Goal: Task Accomplishment & Management: Use online tool/utility

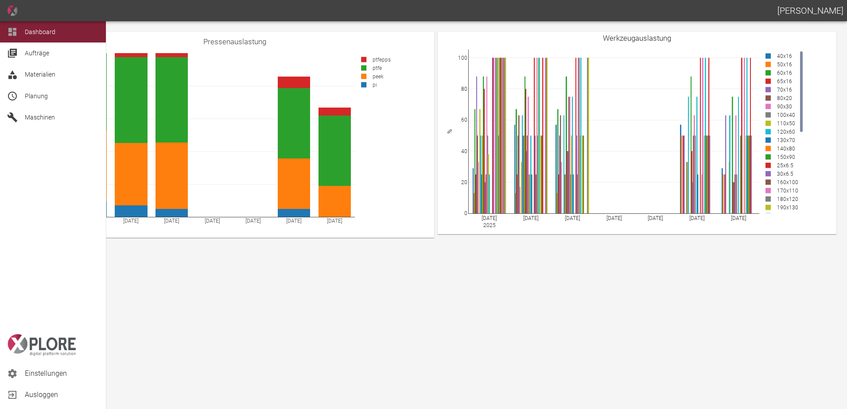
click at [50, 96] on span "Planung" at bounding box center [62, 96] width 74 height 11
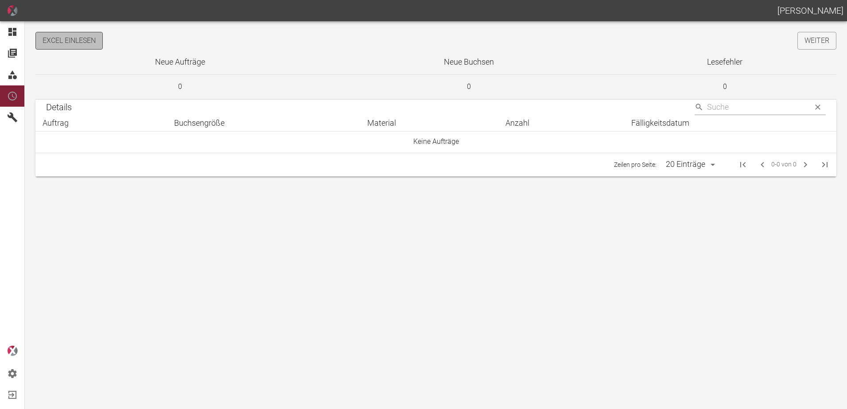
click at [87, 45] on button "Excel einlesen" at bounding box center [68, 41] width 67 height 18
click at [70, 33] on button "Excel einlesen" at bounding box center [68, 41] width 67 height 18
click at [806, 45] on link "Weiter" at bounding box center [816, 41] width 39 height 18
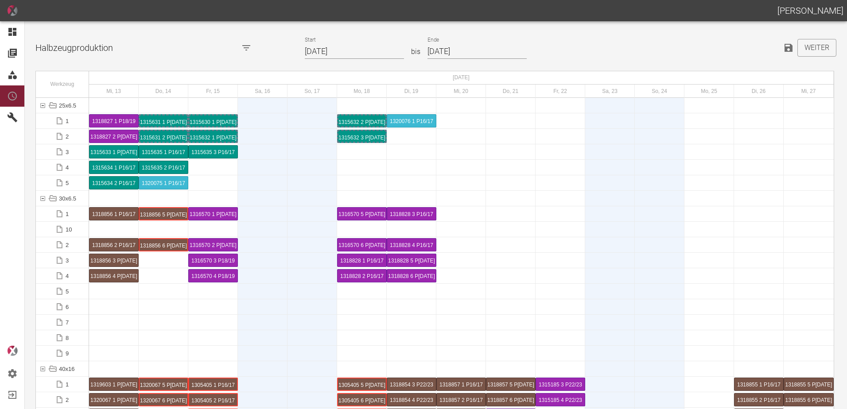
click at [360, 53] on input "13.08.2025" at bounding box center [354, 51] width 99 height 15
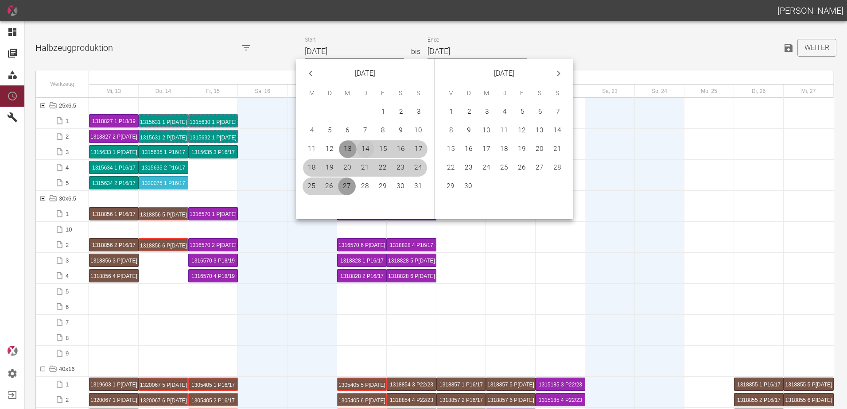
click at [360, 147] on button "14" at bounding box center [365, 149] width 18 height 18
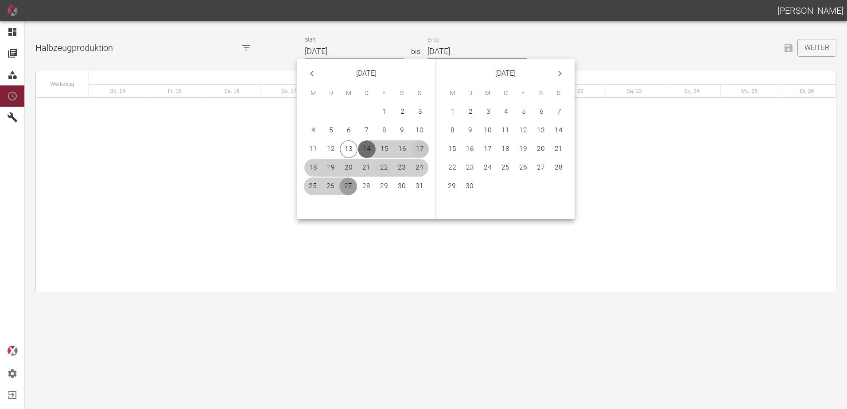
type input "[DATE]"
click at [561, 128] on button "14" at bounding box center [559, 131] width 18 height 18
type input "[DATE]"
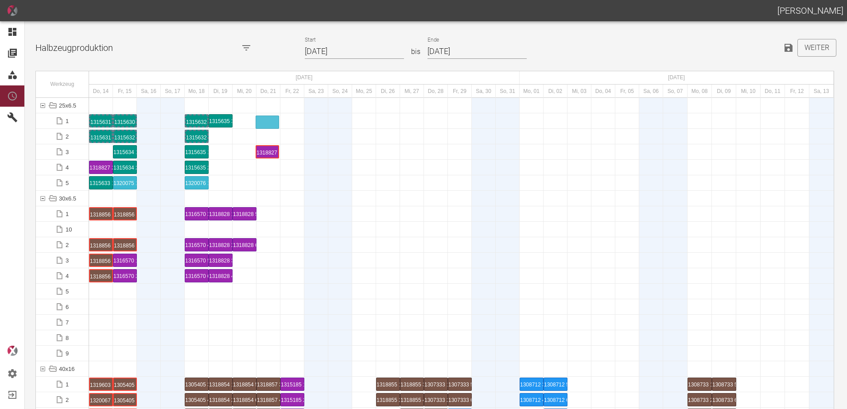
drag, startPoint x: 98, startPoint y: 152, endPoint x: 264, endPoint y: 116, distance: 170.0
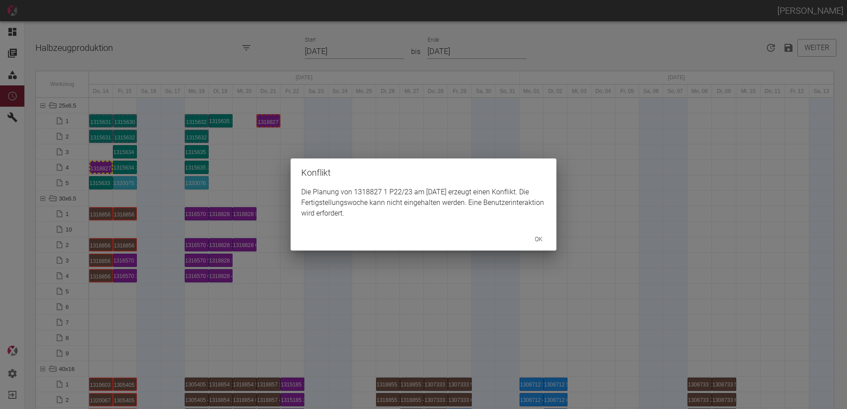
click at [97, 170] on div "Konflikt Die Planung von 1318827 1 P22/23 am 21.8.2025 erzeugt einen Konflikt. …" at bounding box center [423, 204] width 847 height 409
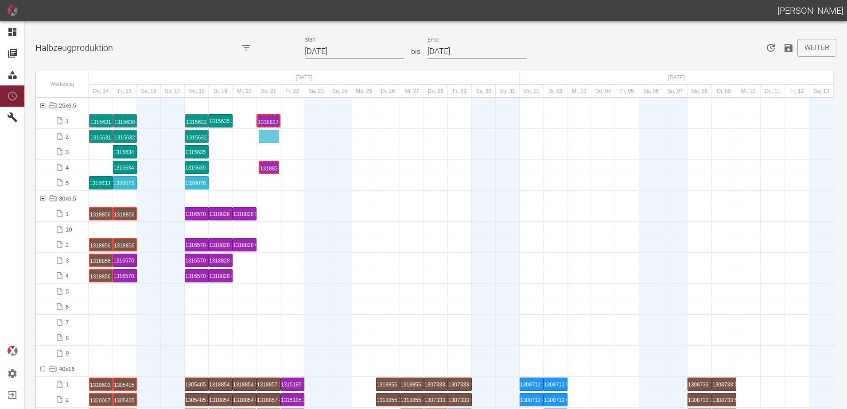
drag, startPoint x: 97, startPoint y: 169, endPoint x: 259, endPoint y: 132, distance: 165.3
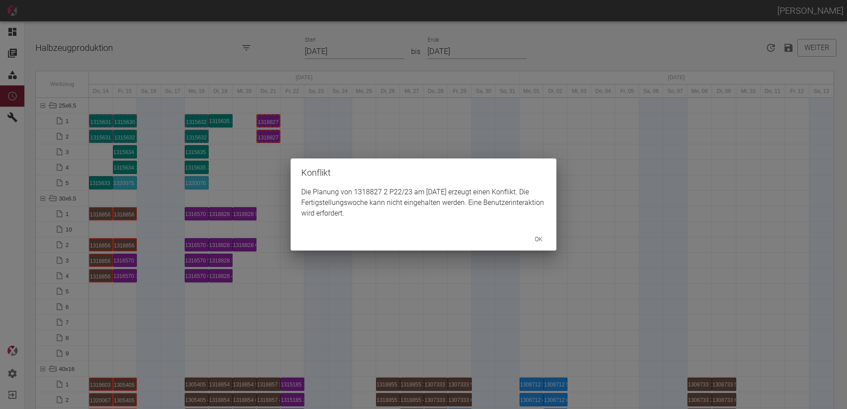
drag, startPoint x: 254, startPoint y: 172, endPoint x: 262, endPoint y: 165, distance: 10.6
click at [256, 170] on div "Konflikt Die Planung von 1318827 2 P22/23 am 21.8.2025 erzeugt einen Konflikt. …" at bounding box center [423, 204] width 847 height 409
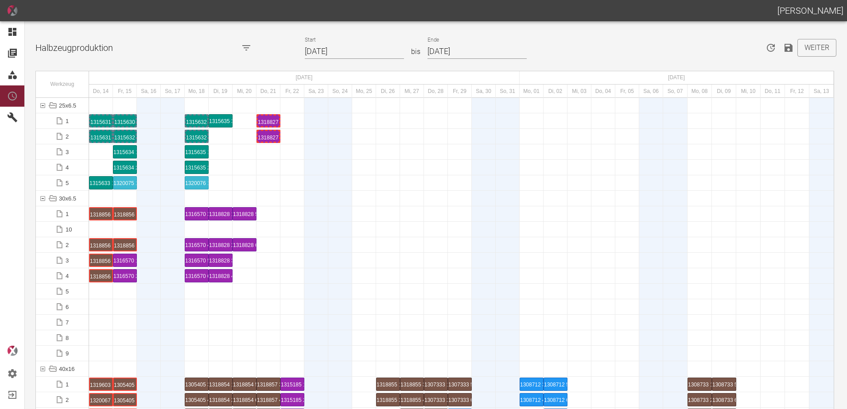
click at [267, 139] on div "1318827 2 P22/23" at bounding box center [268, 136] width 21 height 11
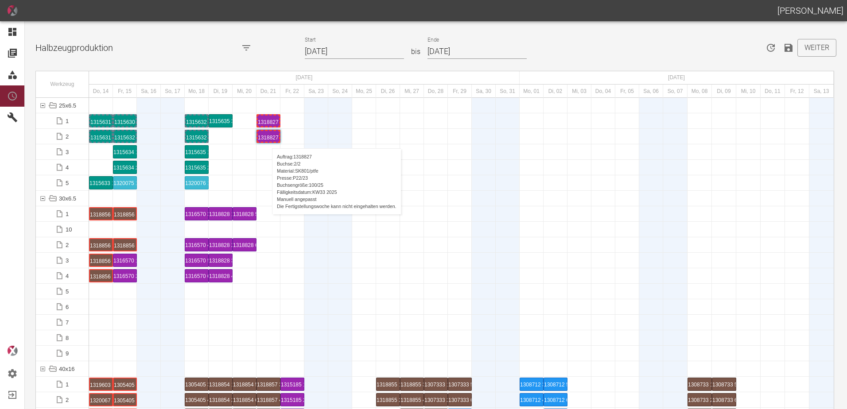
click at [267, 139] on div "1318827 2 P22/23" at bounding box center [268, 136] width 21 height 11
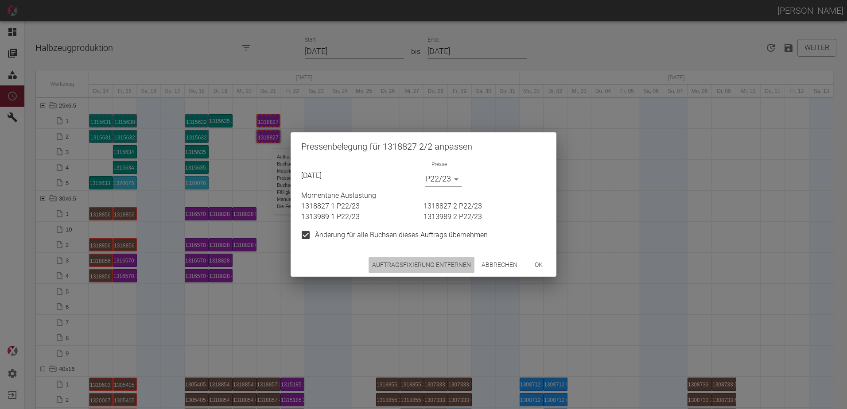
click at [395, 260] on button "Auftragsfixierung entfernen" at bounding box center [421, 265] width 106 height 16
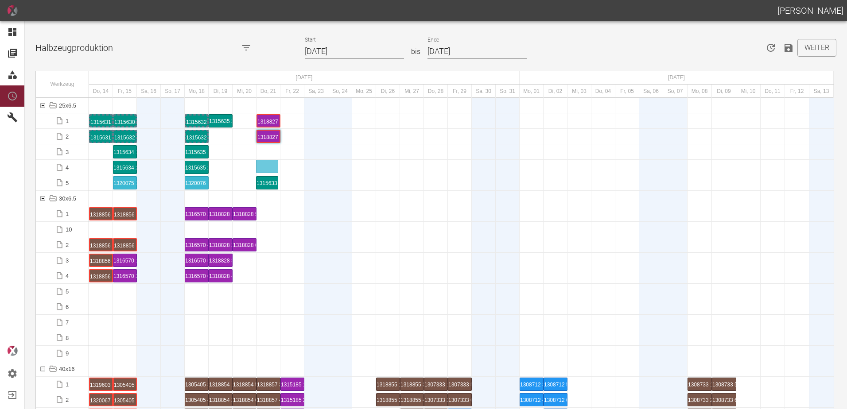
drag, startPoint x: 98, startPoint y: 181, endPoint x: 262, endPoint y: 161, distance: 164.7
click at [272, 170] on div "1315633 1 P16/17" at bounding box center [268, 167] width 21 height 11
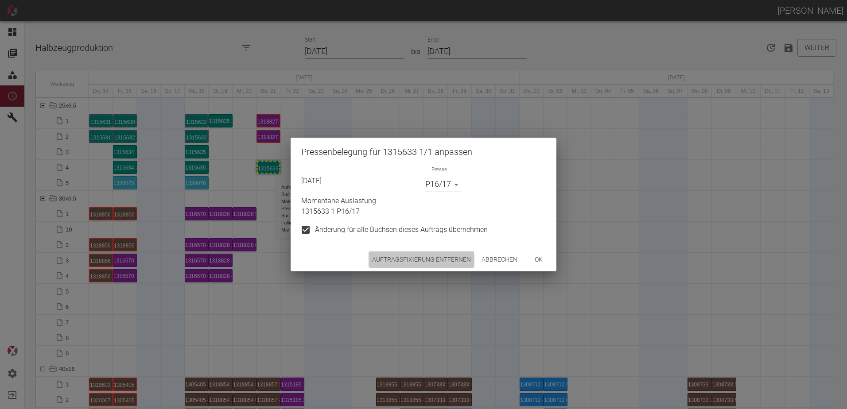
click at [402, 261] on button "Auftragsfixierung entfernen" at bounding box center [421, 260] width 106 height 16
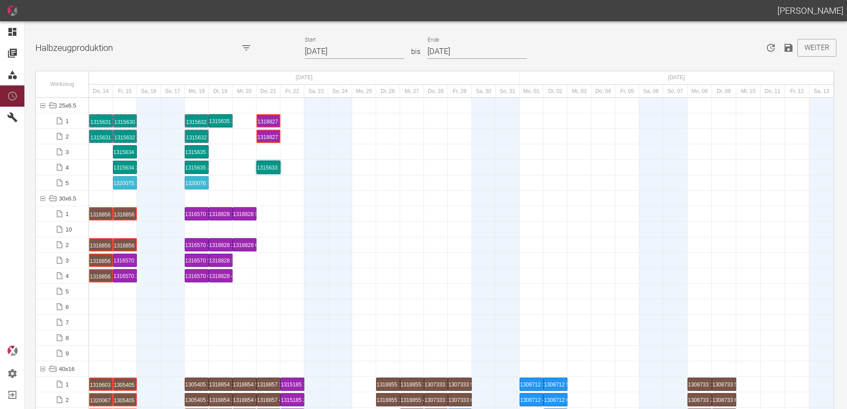
click at [127, 213] on div "1318856 5 P10/11" at bounding box center [125, 214] width 22 height 12
drag, startPoint x: 126, startPoint y: 259, endPoint x: 362, endPoint y: 207, distance: 241.2
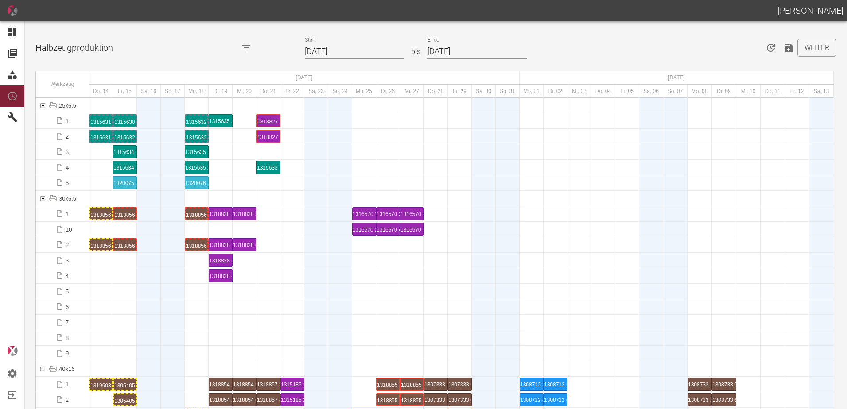
scroll to position [1771, 0]
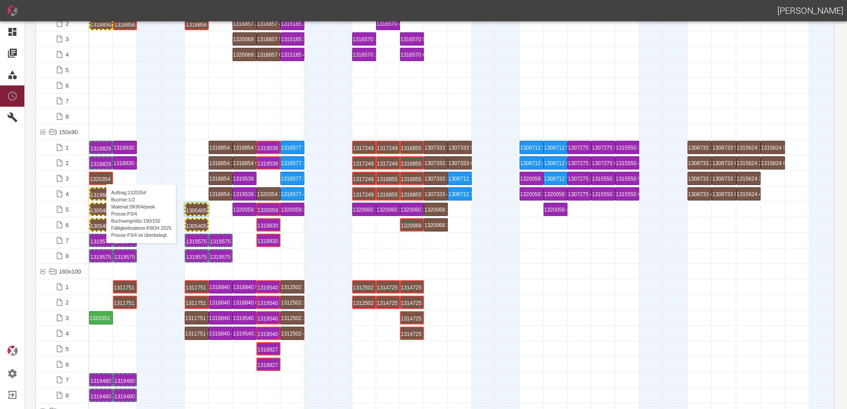
drag, startPoint x: 269, startPoint y: 178, endPoint x: 102, endPoint y: 178, distance: 167.4
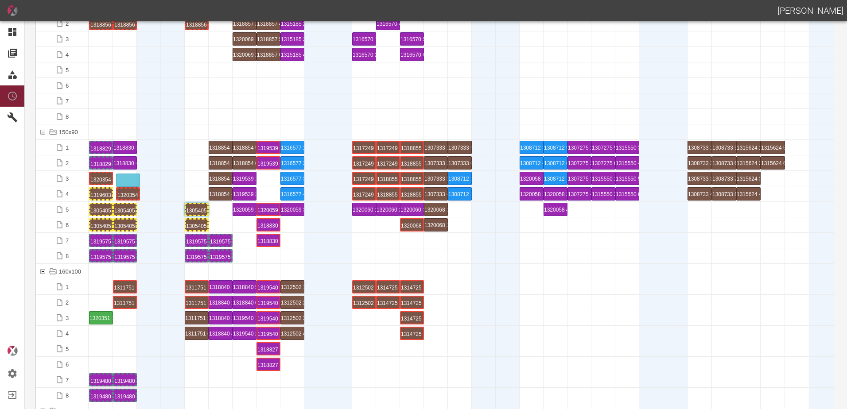
drag, startPoint x: 267, startPoint y: 196, endPoint x: 130, endPoint y: 177, distance: 137.7
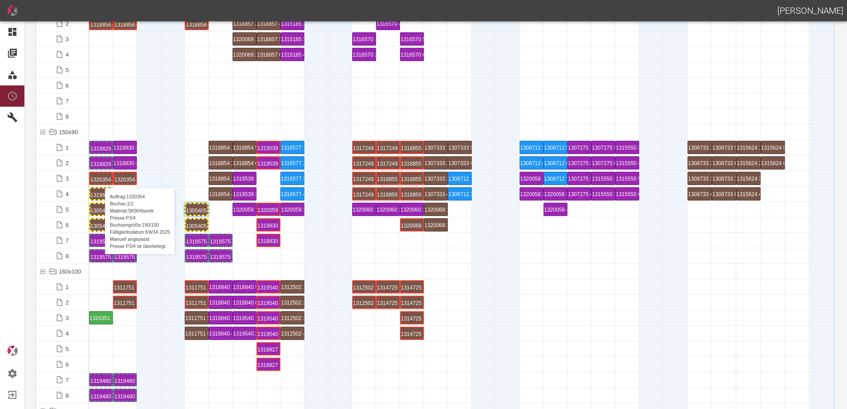
click at [101, 179] on div "1320354 1 P3/4" at bounding box center [100, 178] width 21 height 11
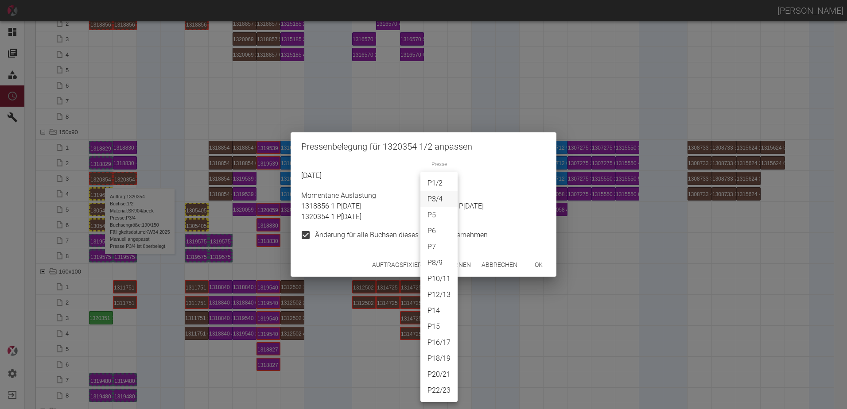
click at [429, 181] on body "[PERSON_NAME] Dashboard Aufträge Materialien Planung Maschinen Einstellungen Au…" at bounding box center [423, 204] width 847 height 409
click at [436, 215] on li "P5" at bounding box center [438, 215] width 37 height 16
type input "P5"
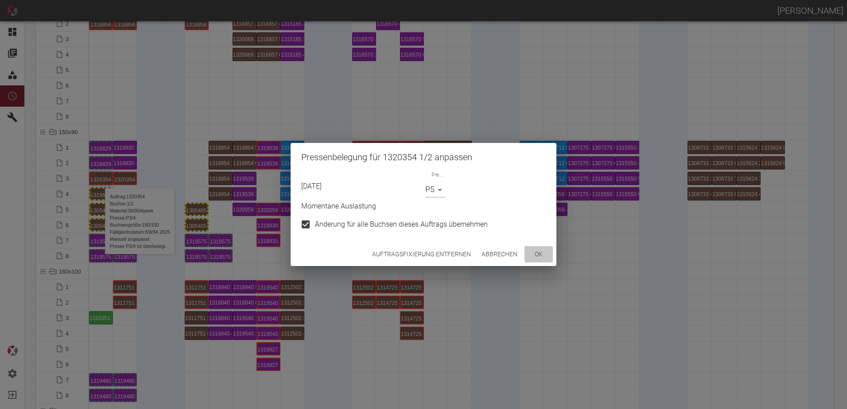
click at [541, 257] on button "ok" at bounding box center [538, 254] width 28 height 16
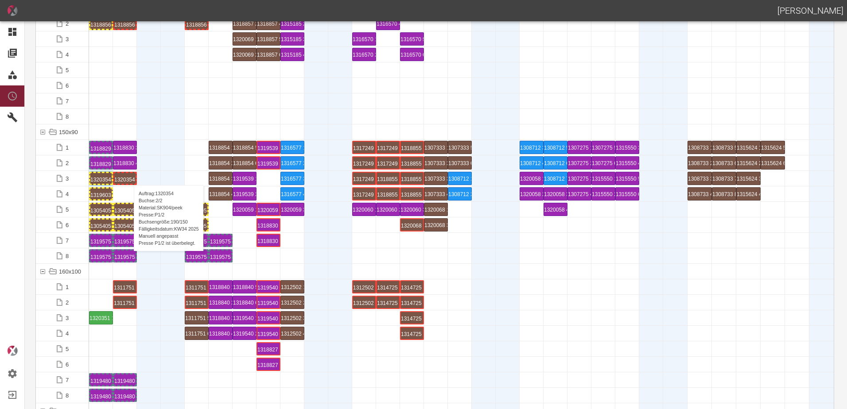
click at [129, 176] on div "1320354 2 P1/2" at bounding box center [124, 178] width 21 height 11
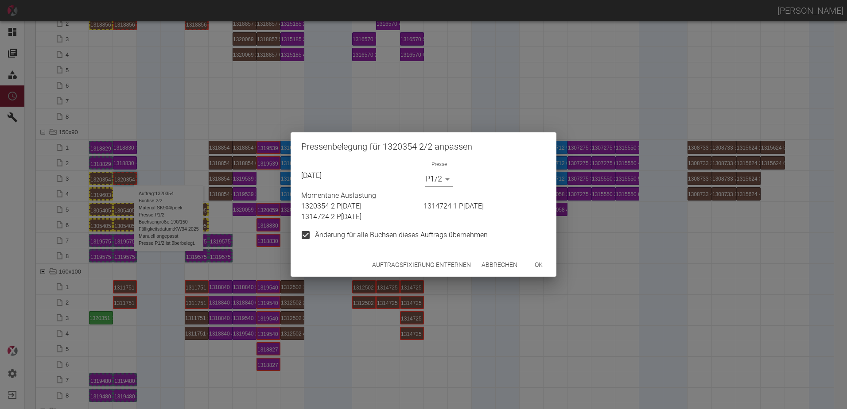
drag, startPoint x: 423, startPoint y: 182, endPoint x: 428, endPoint y: 180, distance: 5.0
click at [426, 180] on div "Presse P1/2 P1/2" at bounding box center [484, 174] width 124 height 26
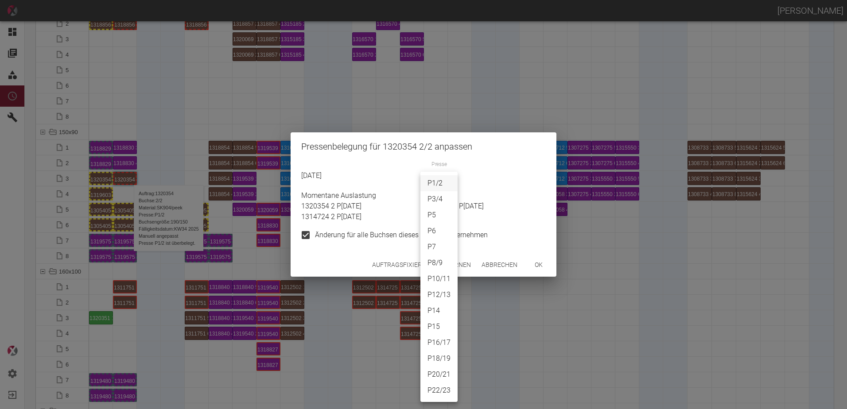
click at [429, 180] on body "[PERSON_NAME] Dashboard Aufträge Materialien Planung Maschinen Einstellungen Au…" at bounding box center [423, 204] width 847 height 409
click at [442, 215] on li "P5" at bounding box center [438, 215] width 37 height 16
type input "P5"
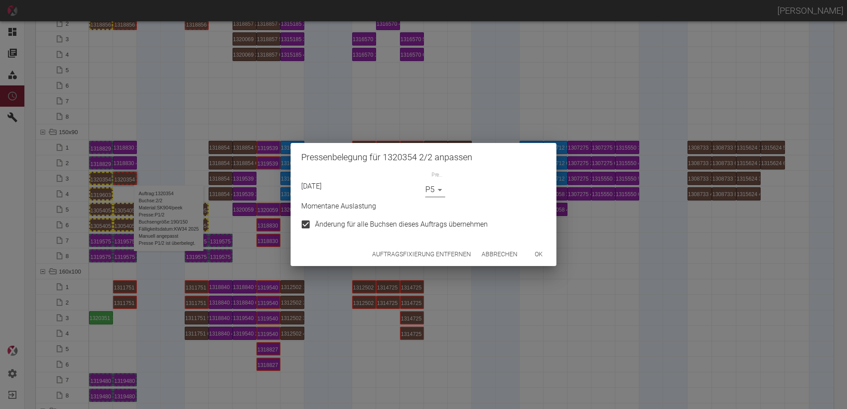
click at [547, 254] on button "ok" at bounding box center [538, 254] width 28 height 16
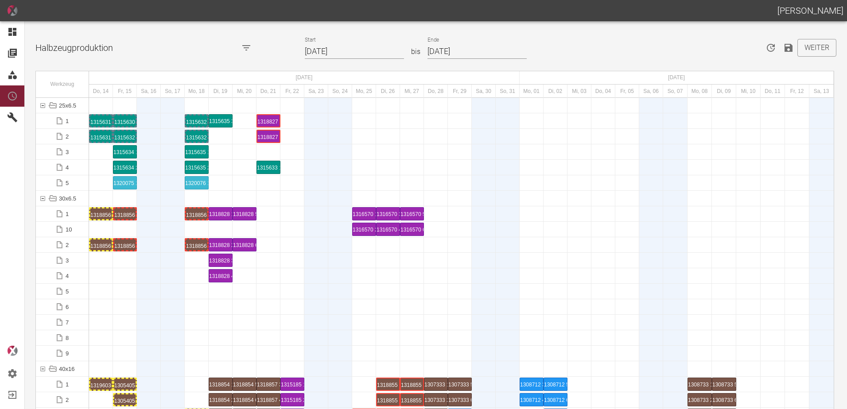
scroll to position [177, 0]
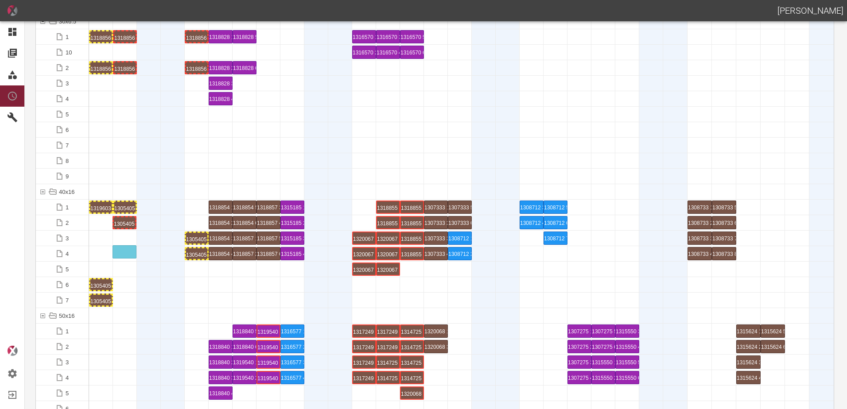
drag, startPoint x: 126, startPoint y: 225, endPoint x: 125, endPoint y: 247, distance: 22.1
drag, startPoint x: 128, startPoint y: 209, endPoint x: 135, endPoint y: 226, distance: 17.7
drag, startPoint x: 102, startPoint y: 283, endPoint x: 101, endPoint y: 233, distance: 50.1
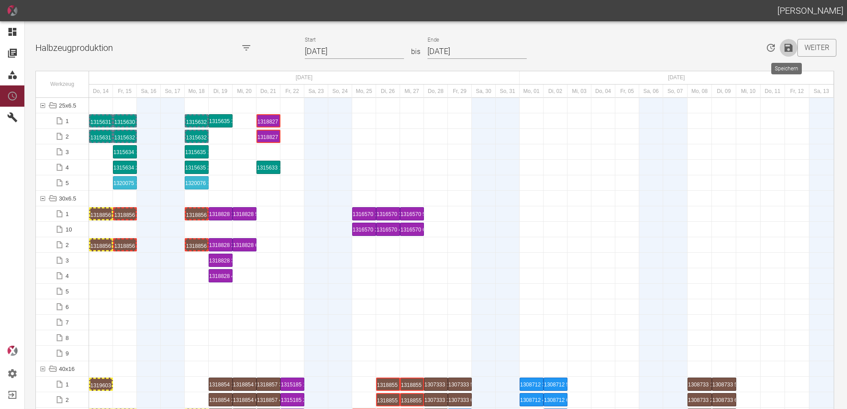
click at [787, 48] on icon "Speichern" at bounding box center [788, 48] width 8 height 8
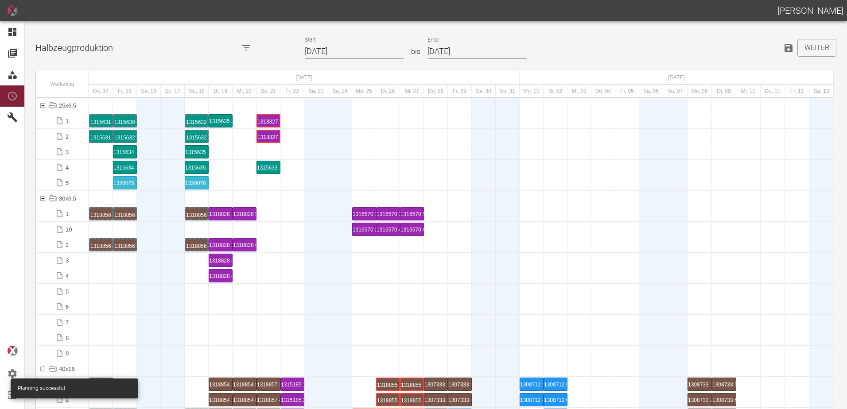
click at [162, 294] on div at bounding box center [173, 291] width 24 height 15
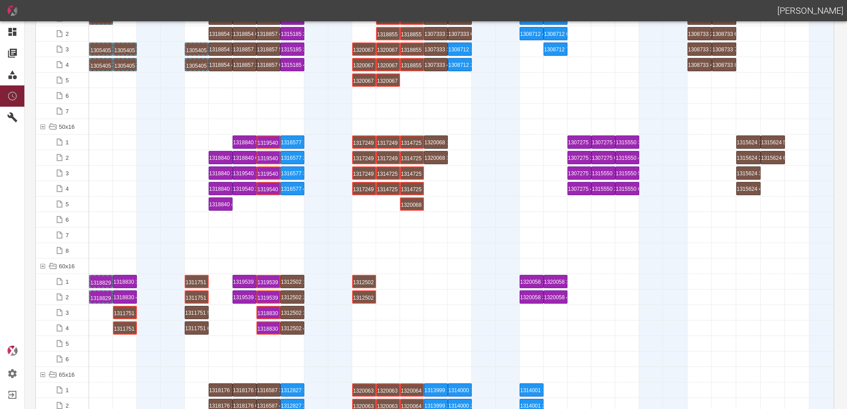
scroll to position [487, 0]
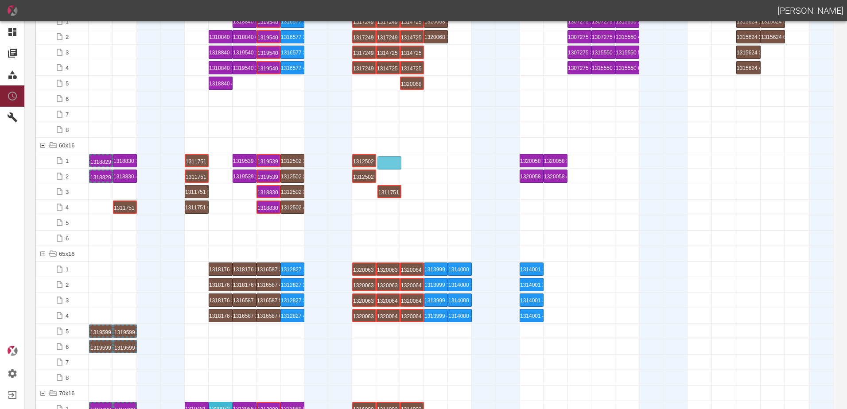
drag, startPoint x: 130, startPoint y: 192, endPoint x: 395, endPoint y: 155, distance: 267.0
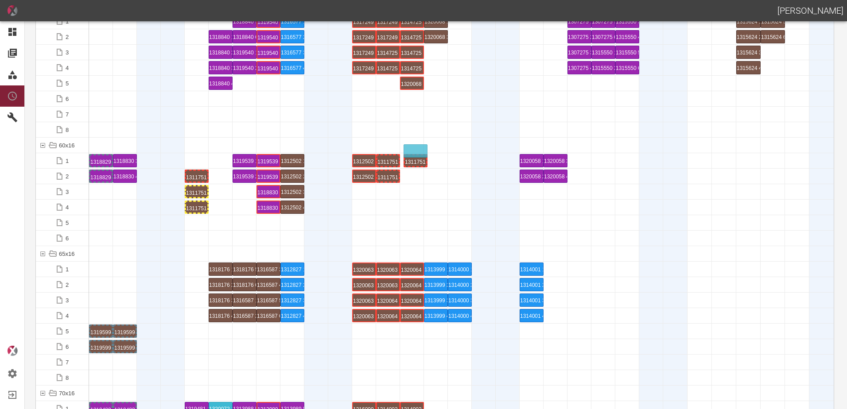
drag, startPoint x: 199, startPoint y: 163, endPoint x: 416, endPoint y: 149, distance: 217.4
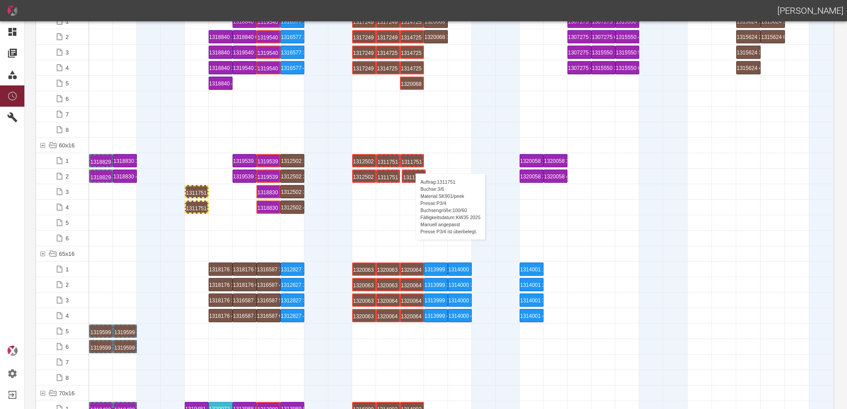
drag, startPoint x: 196, startPoint y: 175, endPoint x: 411, endPoint y: 165, distance: 215.0
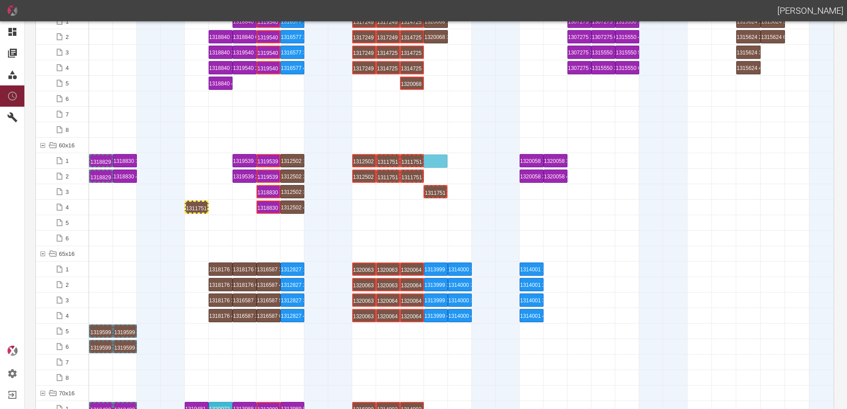
drag, startPoint x: 201, startPoint y: 190, endPoint x: 435, endPoint y: 155, distance: 236.5
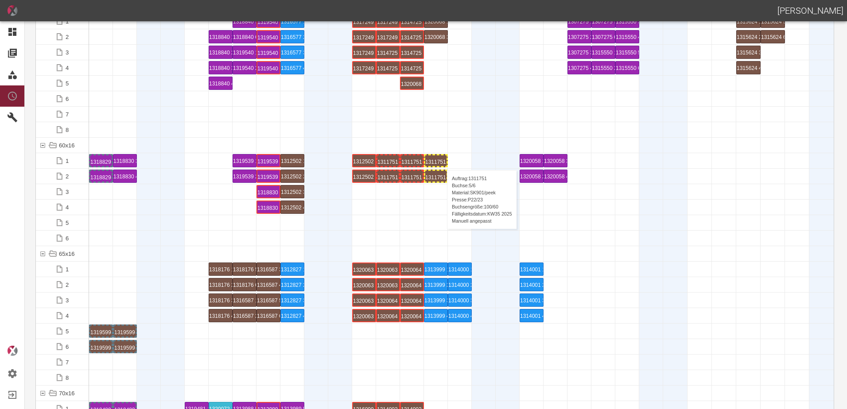
click at [441, 161] on div "1311751 5 P22/23" at bounding box center [435, 160] width 21 height 11
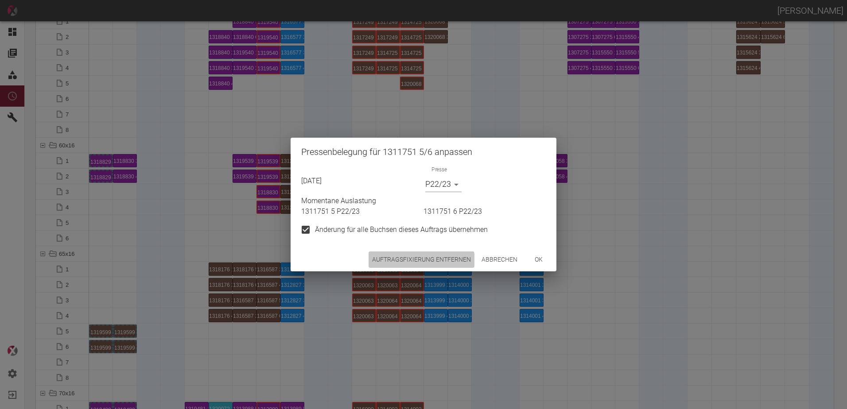
click at [414, 264] on button "Auftragsfixierung entfernen" at bounding box center [421, 260] width 106 height 16
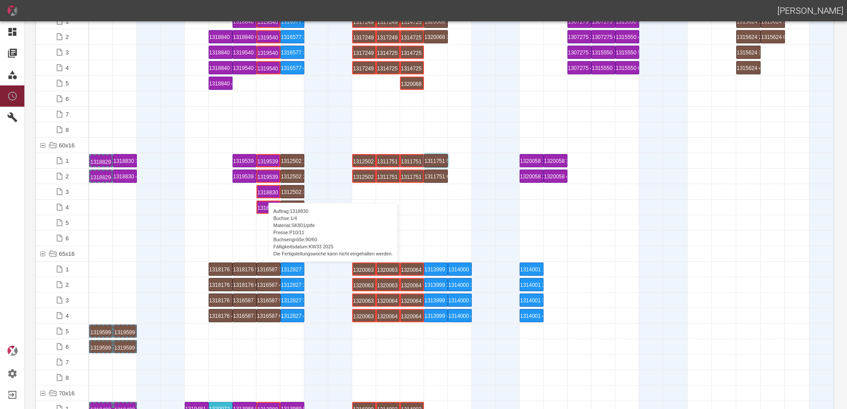
click at [264, 194] on div "1318830 1 P10/11" at bounding box center [268, 192] width 22 height 12
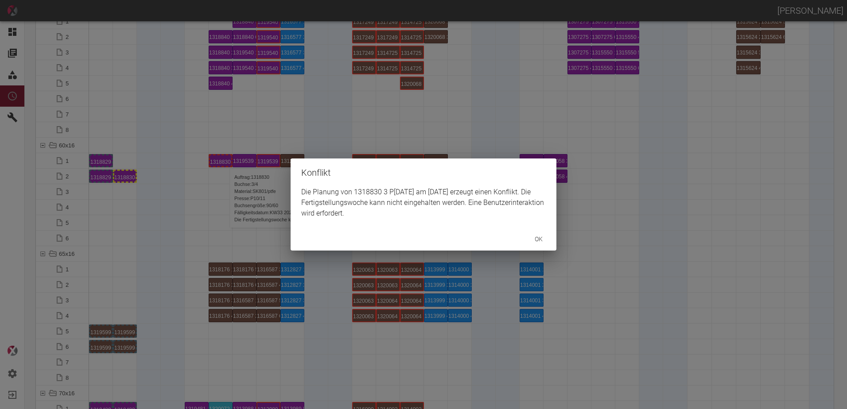
click at [124, 178] on div "Konflikt Die Planung von 1318830 3 P10/11 am 19.8.2025 erzeugt einen Konflikt. …" at bounding box center [423, 204] width 847 height 409
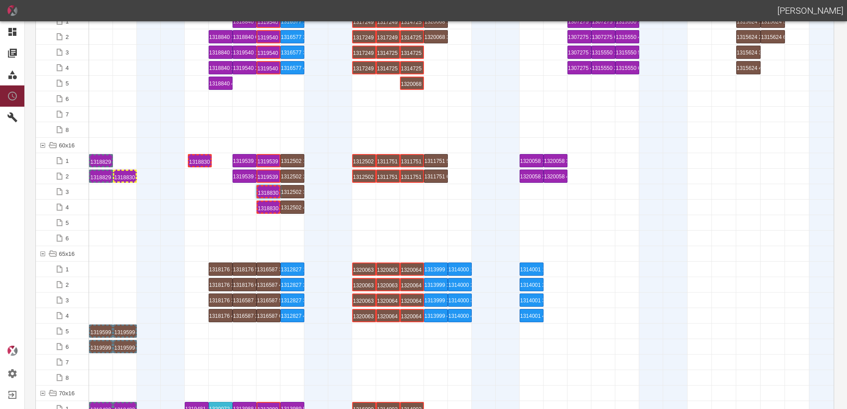
drag, startPoint x: 220, startPoint y: 161, endPoint x: 198, endPoint y: 149, distance: 25.3
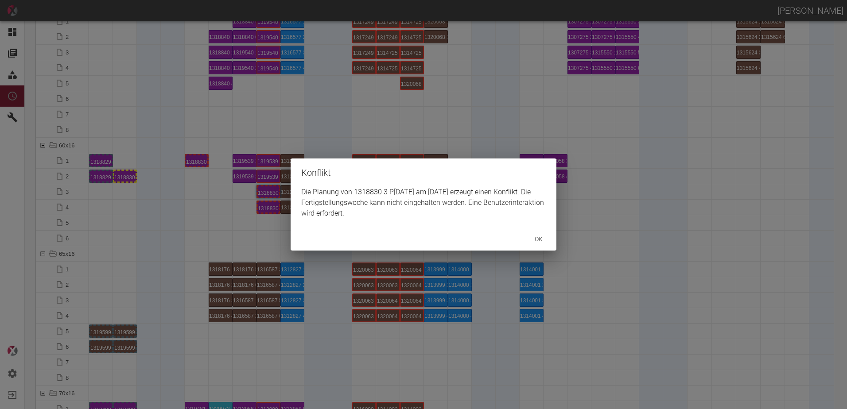
drag, startPoint x: 198, startPoint y: 178, endPoint x: 156, endPoint y: 182, distance: 42.7
click at [191, 180] on div "Konflikt Die Planung von 1318830 3 P10/11 am 18.8.2025 erzeugt einen Konflikt. …" at bounding box center [423, 204] width 847 height 409
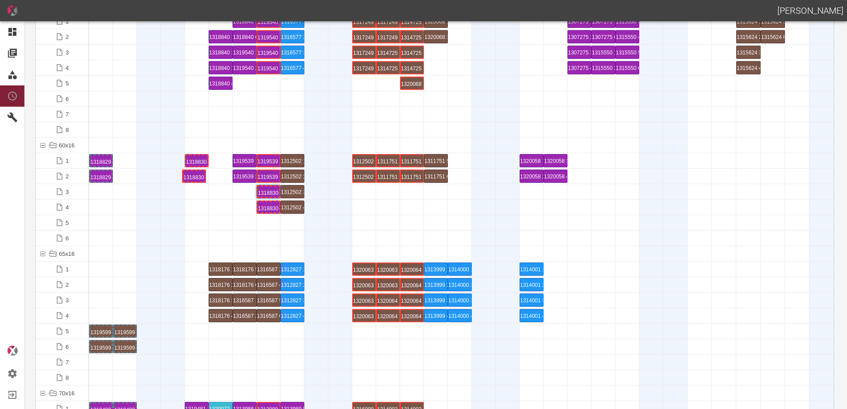
drag, startPoint x: 130, startPoint y: 176, endPoint x: 199, endPoint y: 173, distance: 69.2
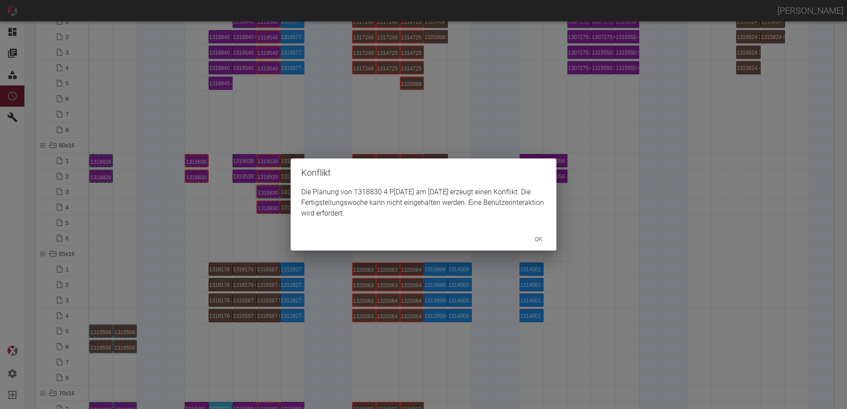
click at [222, 198] on div "Konflikt Die Planung von 1318830 4 P10/11 am 18.8.2025 erzeugt einen Konflikt. …" at bounding box center [423, 204] width 847 height 409
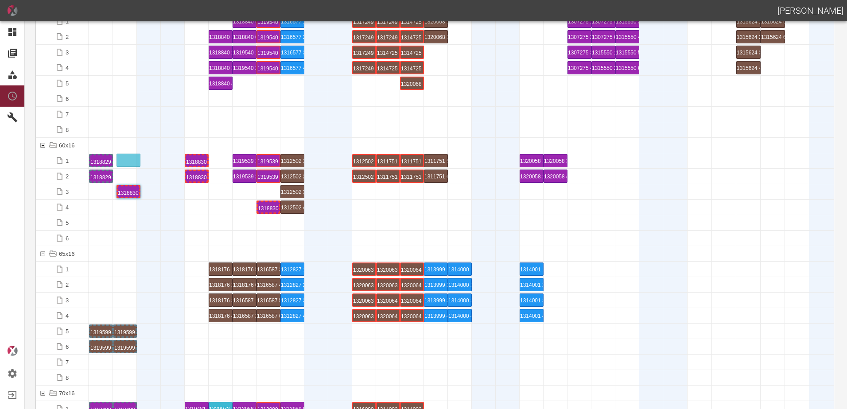
drag, startPoint x: 271, startPoint y: 194, endPoint x: 138, endPoint y: 158, distance: 137.7
drag, startPoint x: 269, startPoint y: 208, endPoint x: 140, endPoint y: 171, distance: 133.5
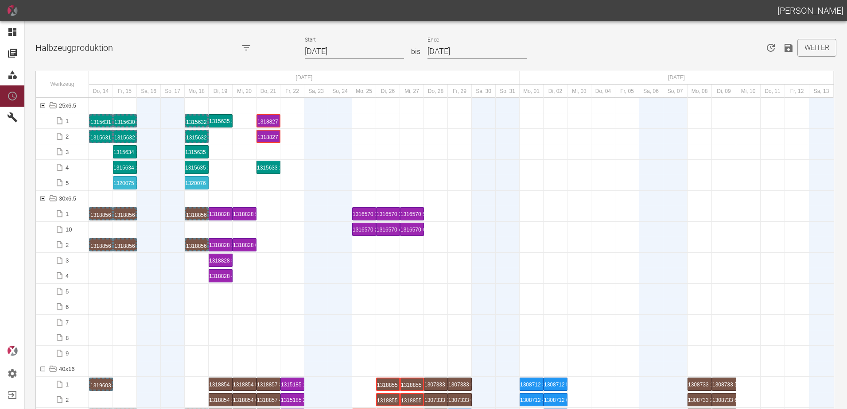
scroll to position [1019, 0]
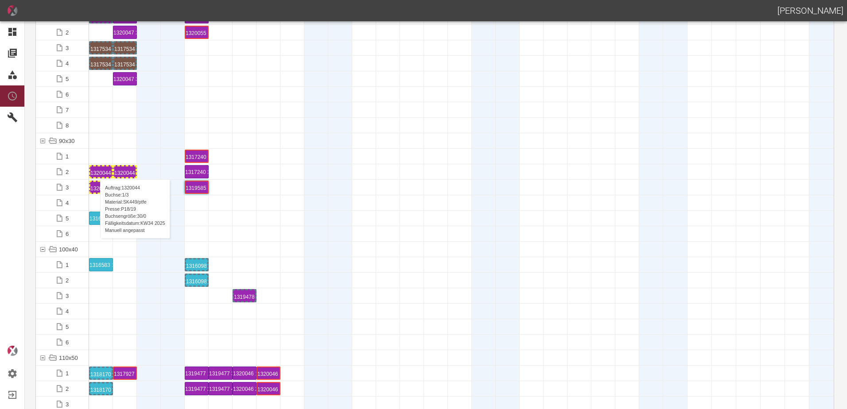
click at [96, 170] on div "1320044 1 P18/19" at bounding box center [100, 172] width 21 height 11
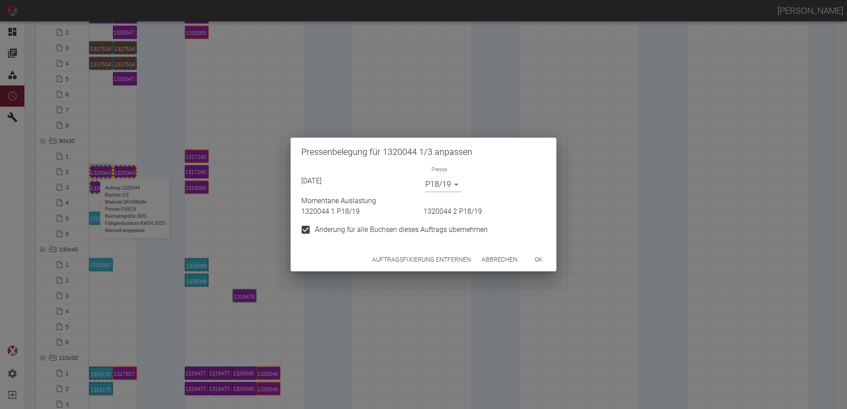
click at [434, 190] on body "[PERSON_NAME] Dashboard Aufträge Materialien Planung Maschinen Einstellungen Au…" at bounding box center [423, 204] width 847 height 409
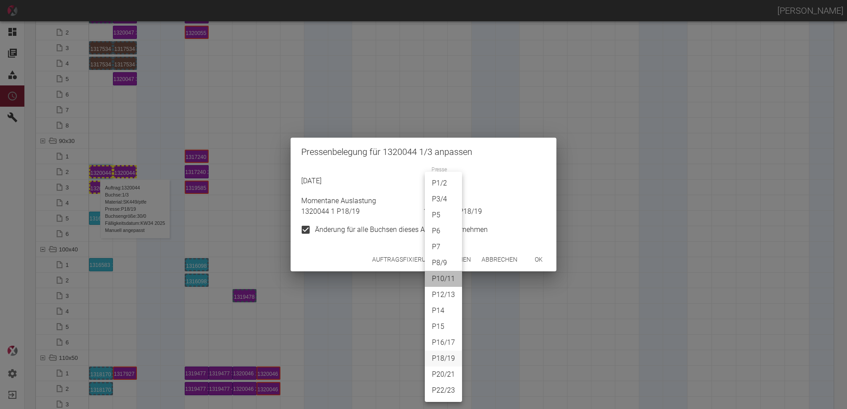
click at [442, 276] on li "P10/11" at bounding box center [443, 279] width 37 height 16
type input "P10/11"
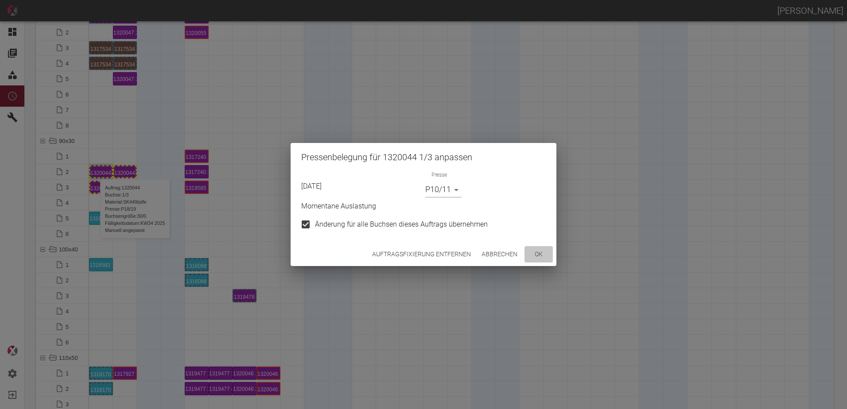
click at [542, 256] on button "ok" at bounding box center [538, 254] width 28 height 16
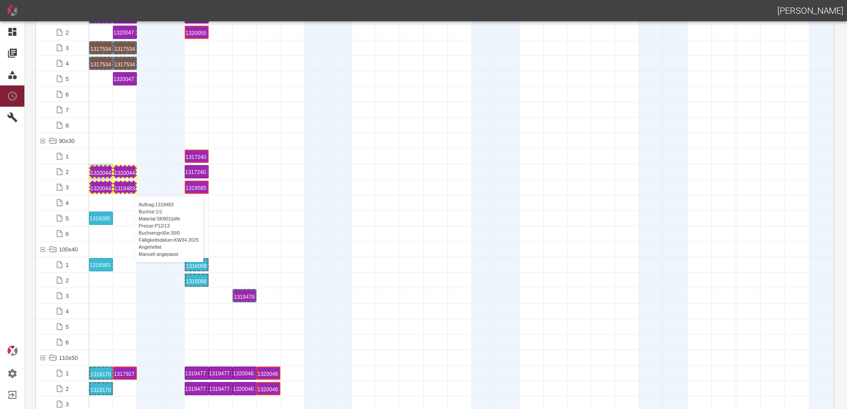
click at [129, 187] on div "1319483 1 P[DATE]" at bounding box center [124, 187] width 21 height 11
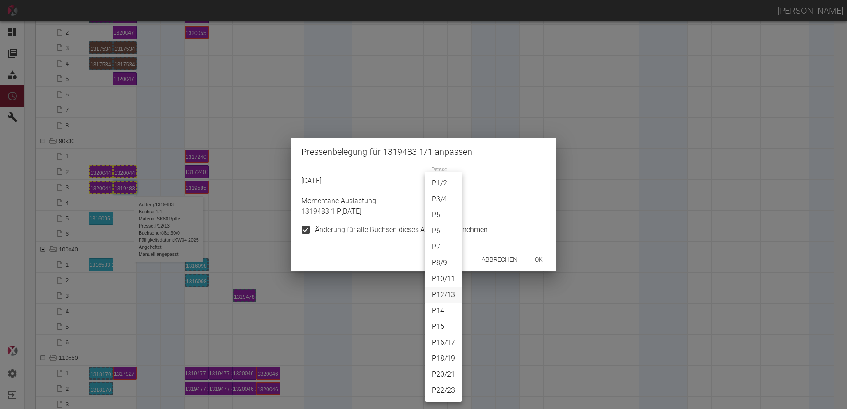
click at [450, 186] on body "[PERSON_NAME] Dashboard Aufträge Materialien Planung Maschinen Einstellungen Au…" at bounding box center [423, 204] width 847 height 409
click at [442, 279] on li "P10/11" at bounding box center [443, 279] width 37 height 16
type input "P10/11"
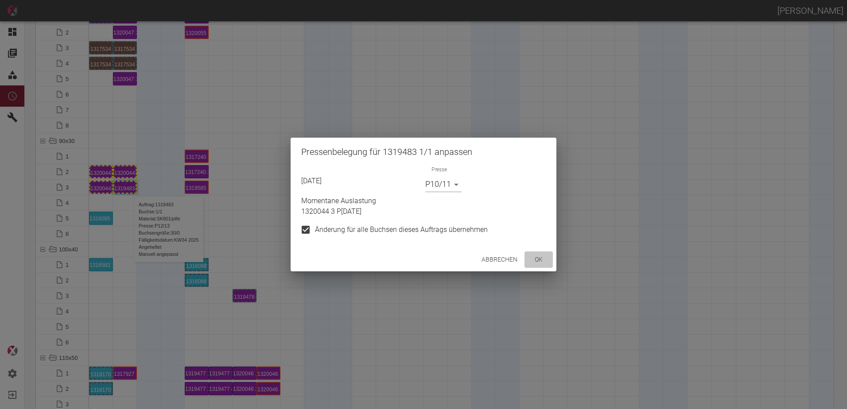
click at [535, 257] on button "ok" at bounding box center [538, 260] width 28 height 16
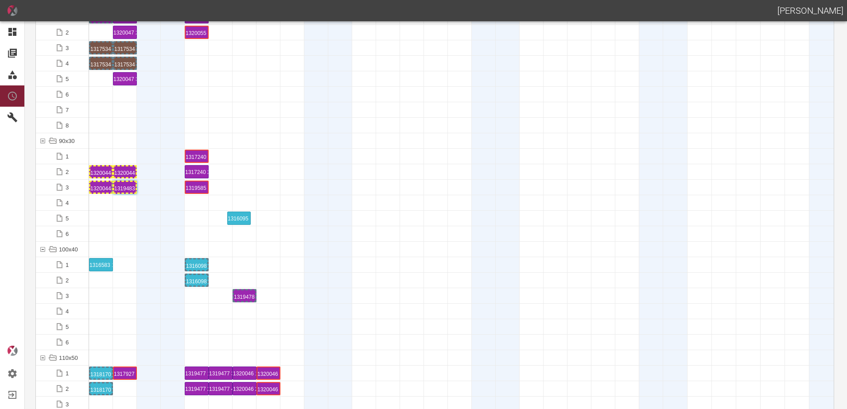
drag, startPoint x: 102, startPoint y: 216, endPoint x: 240, endPoint y: 208, distance: 137.9
drag, startPoint x: 104, startPoint y: 266, endPoint x: 246, endPoint y: 256, distance: 142.5
click at [248, 266] on div "1316583 1 P22/23" at bounding box center [244, 264] width 21 height 11
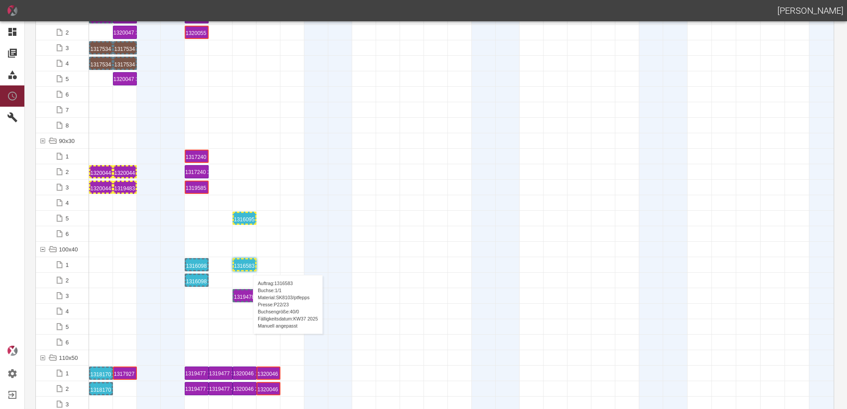
click at [248, 266] on div "1316583 1 P22/23" at bounding box center [244, 264] width 21 height 11
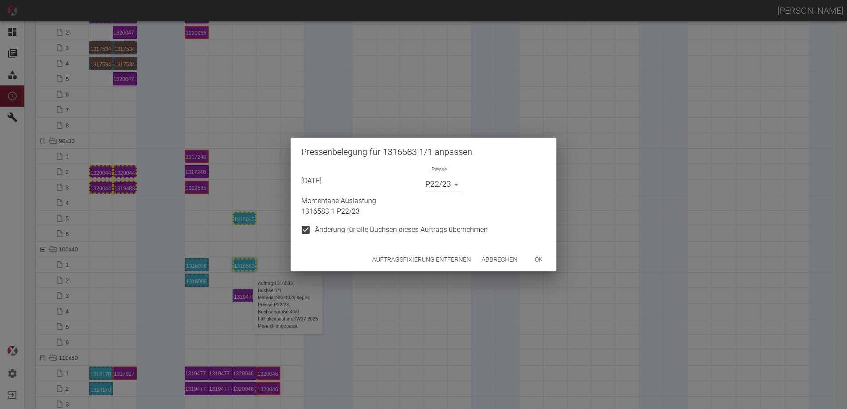
click at [461, 261] on button "Auftragsfixierung entfernen" at bounding box center [421, 260] width 106 height 16
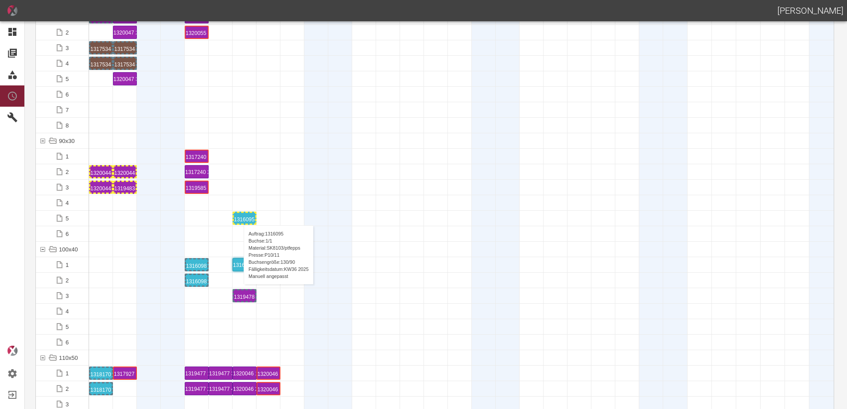
click at [239, 217] on div "1316095 1 P[DATE]" at bounding box center [244, 218] width 21 height 11
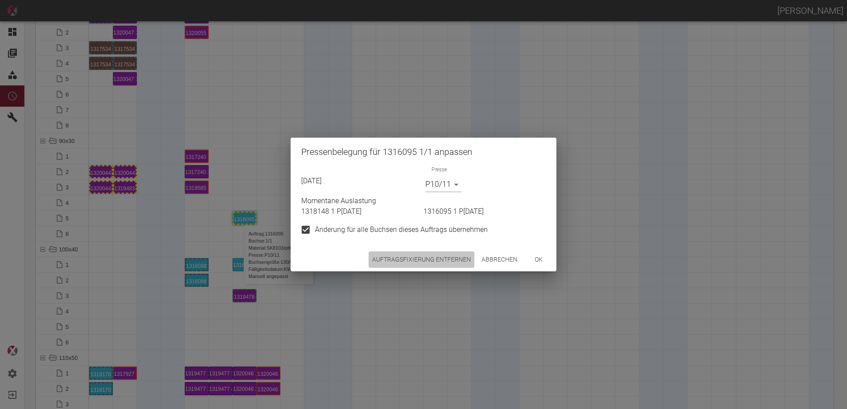
click at [397, 256] on button "Auftragsfixierung entfernen" at bounding box center [421, 260] width 106 height 16
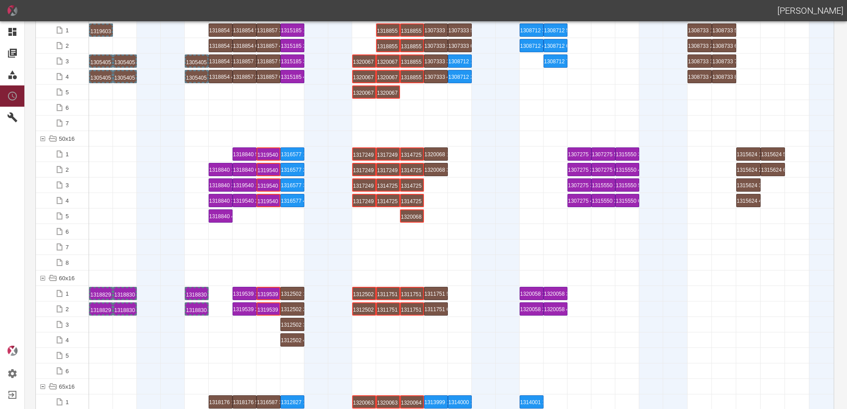
scroll to position [0, 0]
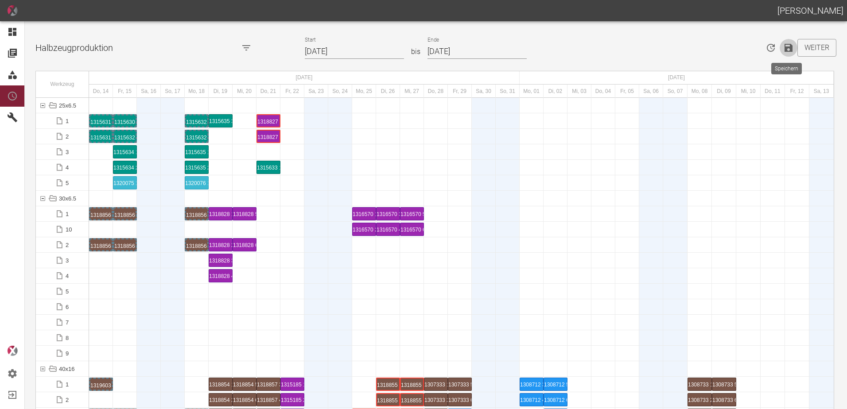
click at [791, 49] on icon "Speichern" at bounding box center [788, 48] width 11 height 11
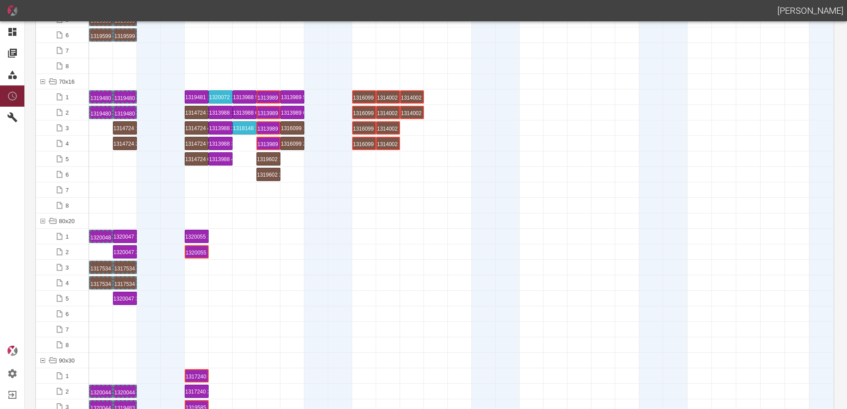
scroll to position [841, 0]
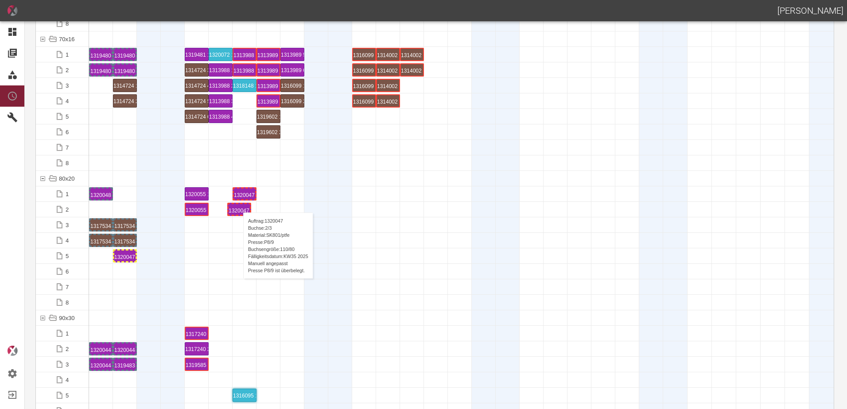
drag, startPoint x: 124, startPoint y: 212, endPoint x: 235, endPoint y: 204, distance: 111.0
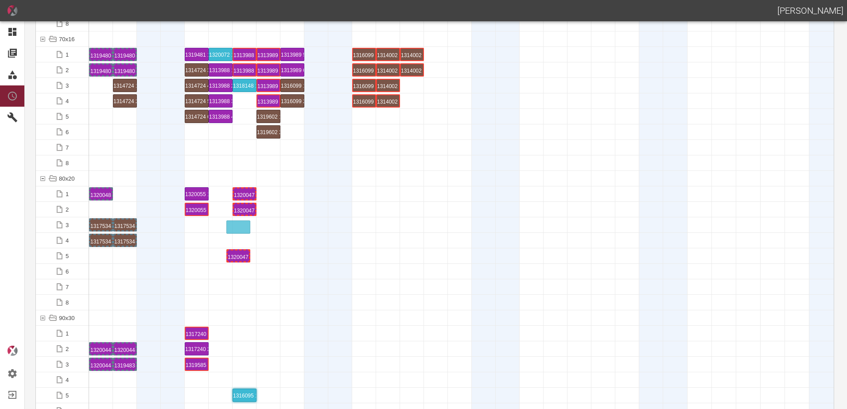
drag, startPoint x: 213, startPoint y: 235, endPoint x: 231, endPoint y: 221, distance: 23.0
click at [241, 209] on div "1320047 2 P[DATE]" at bounding box center [244, 209] width 21 height 11
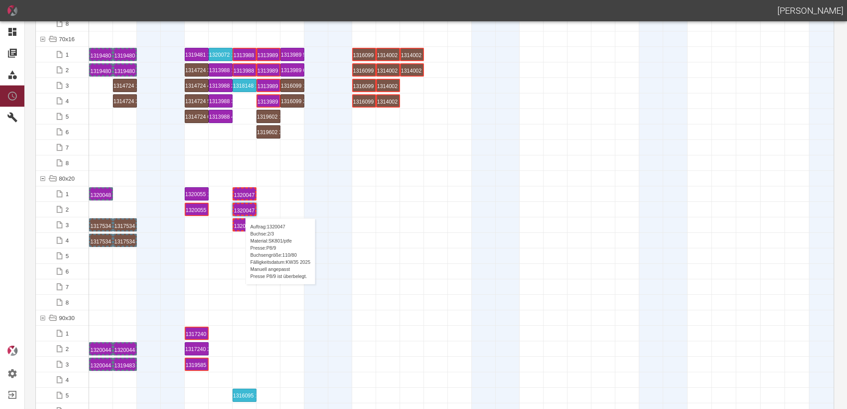
click at [241, 209] on div "1320047 2 P[DATE]" at bounding box center [244, 209] width 21 height 11
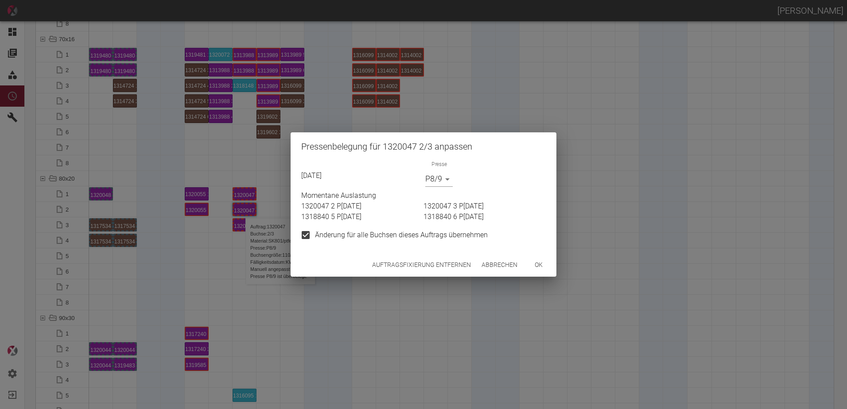
click at [395, 259] on button "Auftragsfixierung entfernen" at bounding box center [421, 265] width 106 height 16
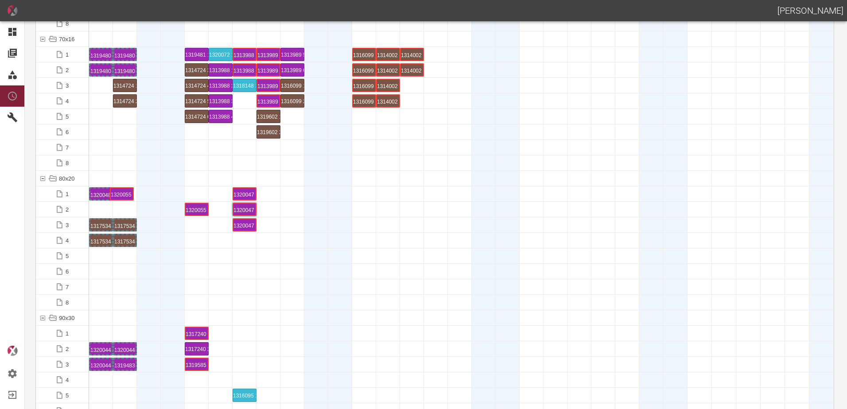
drag, startPoint x: 201, startPoint y: 193, endPoint x: 127, endPoint y: 185, distance: 74.4
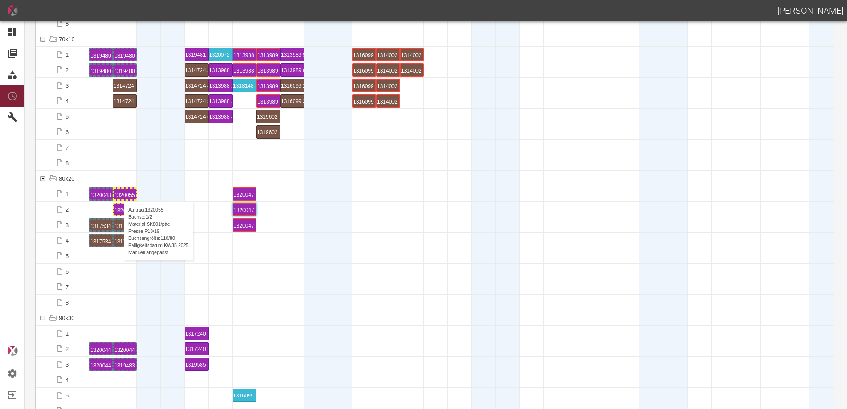
click at [119, 193] on div "1320055 1 P18/19" at bounding box center [124, 194] width 21 height 11
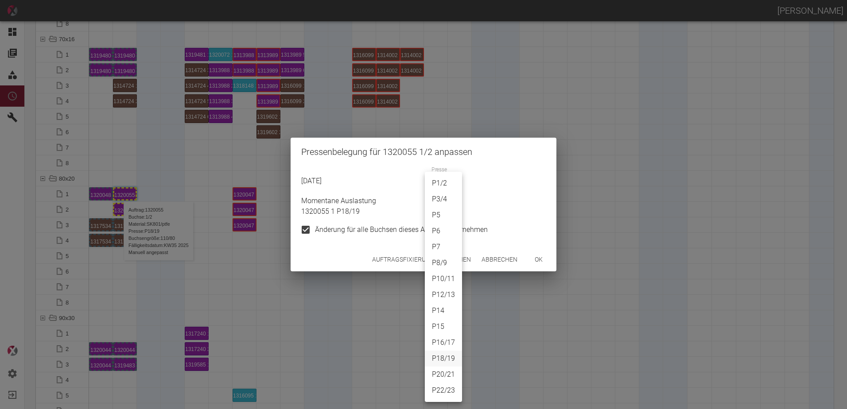
click at [428, 179] on body "[PERSON_NAME] Dashboard Aufträge Materialien Planung Maschinen Einstellungen Au…" at bounding box center [423, 204] width 847 height 409
click at [439, 259] on li "P8/9" at bounding box center [443, 263] width 37 height 16
type input "P8/9"
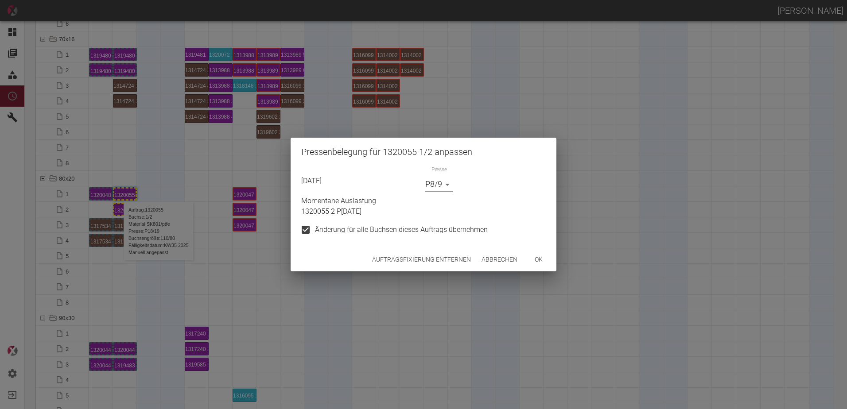
click at [540, 265] on button "ok" at bounding box center [538, 260] width 28 height 16
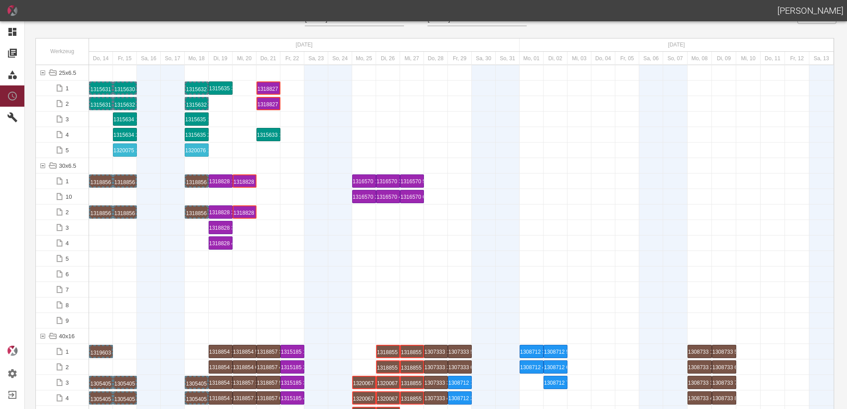
scroll to position [0, 0]
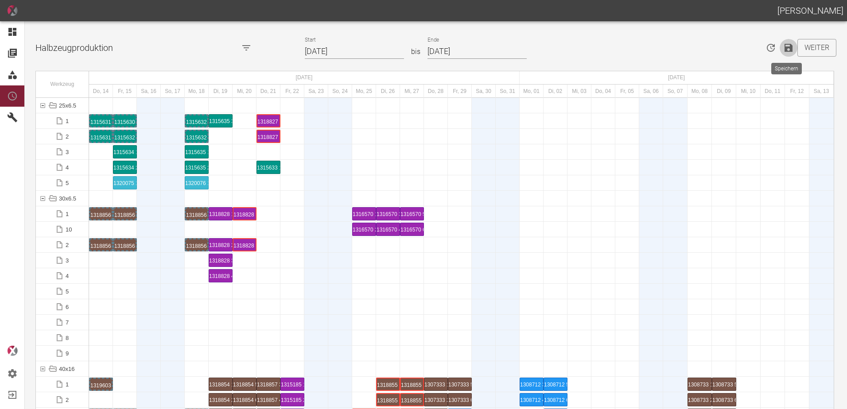
click at [784, 49] on icon "Speichern" at bounding box center [788, 48] width 8 height 8
click at [145, 302] on div at bounding box center [149, 306] width 24 height 15
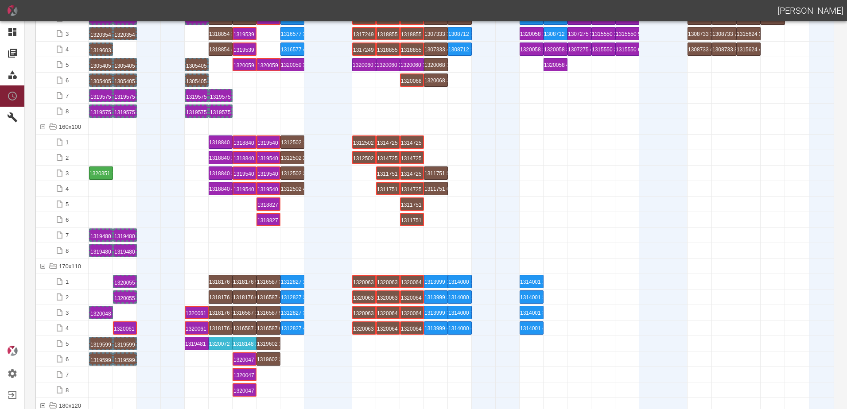
scroll to position [1948, 0]
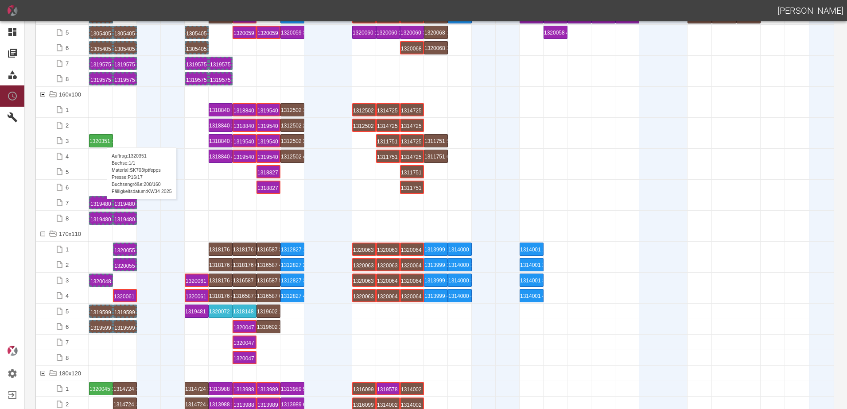
click at [102, 139] on div "1320351 1 P16/17" at bounding box center [100, 141] width 23 height 12
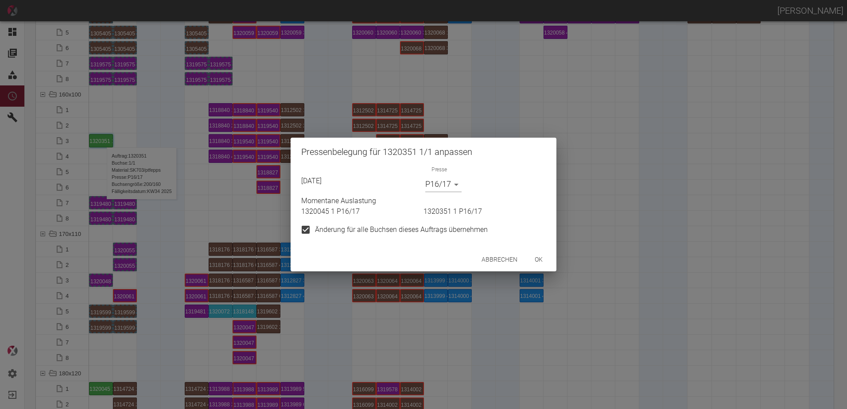
click at [424, 184] on div "Presse P16/17 P16/17" at bounding box center [484, 179] width 124 height 26
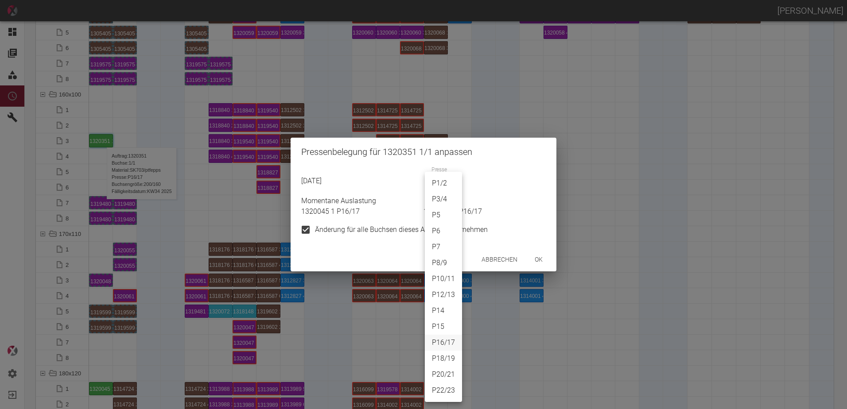
click at [432, 184] on body "[PERSON_NAME] Dashboard Aufträge Materialien Planung Maschinen Einstellungen Au…" at bounding box center [423, 204] width 847 height 409
click at [450, 217] on li "P5" at bounding box center [443, 215] width 37 height 16
type input "P5"
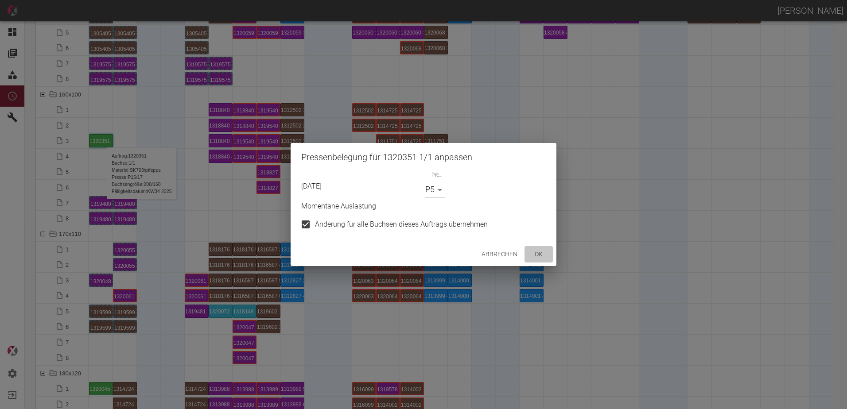
click at [546, 259] on button "ok" at bounding box center [538, 254] width 28 height 16
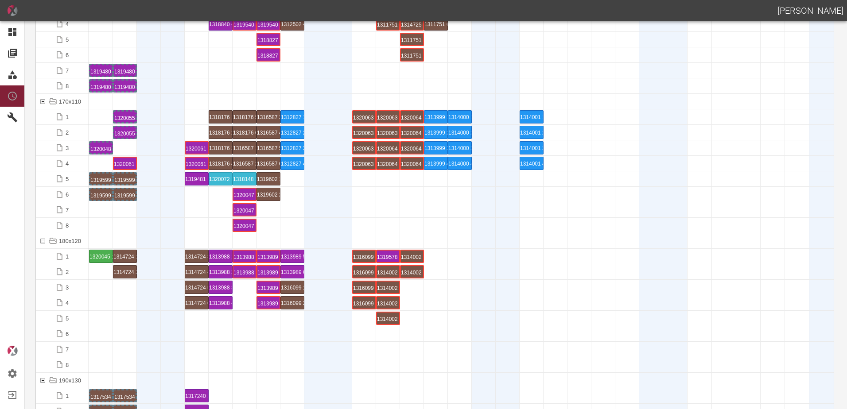
scroll to position [2081, 0]
click at [97, 259] on div "1320045 1 P16/17" at bounding box center [100, 256] width 23 height 12
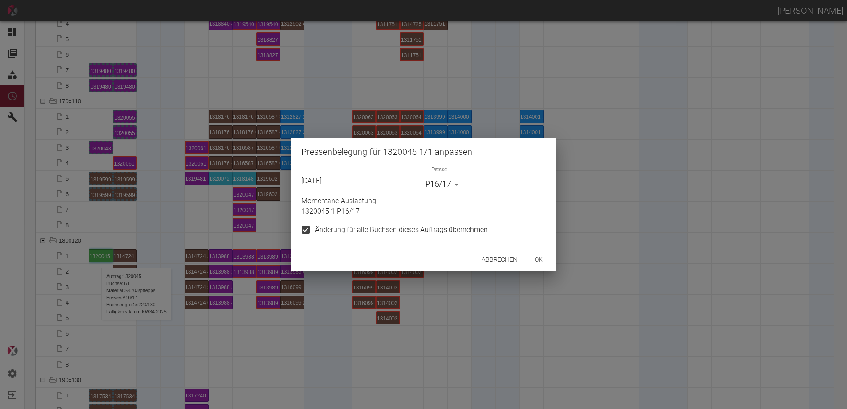
click at [446, 184] on body "[PERSON_NAME] Dashboard Aufträge Materialien Planung Maschinen Einstellungen Au…" at bounding box center [423, 204] width 847 height 409
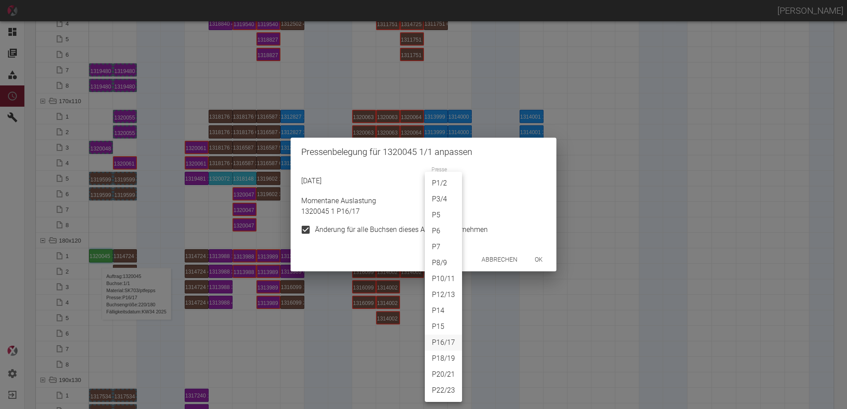
click at [441, 249] on li "P7" at bounding box center [443, 247] width 37 height 16
type input "P7"
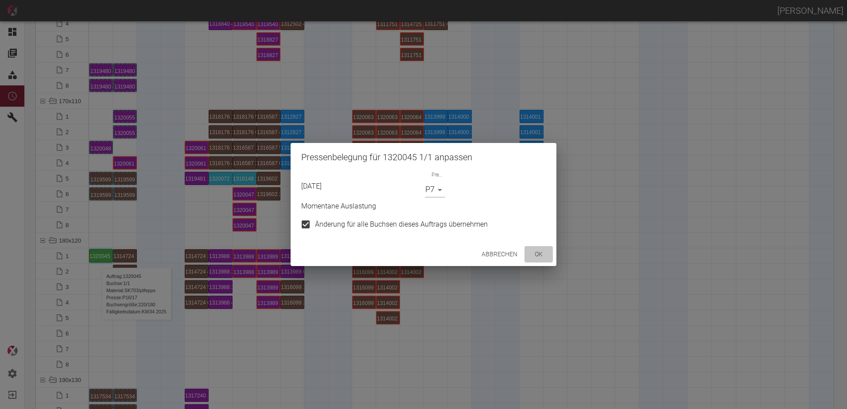
click at [539, 259] on button "ok" at bounding box center [538, 254] width 28 height 16
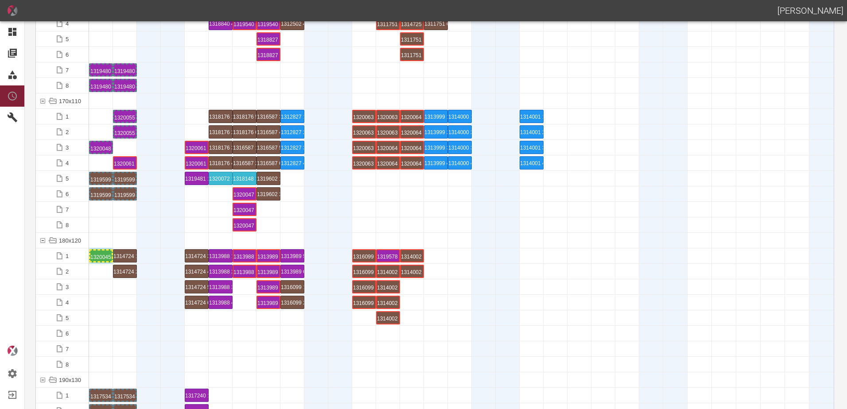
click at [151, 260] on div at bounding box center [149, 255] width 24 height 15
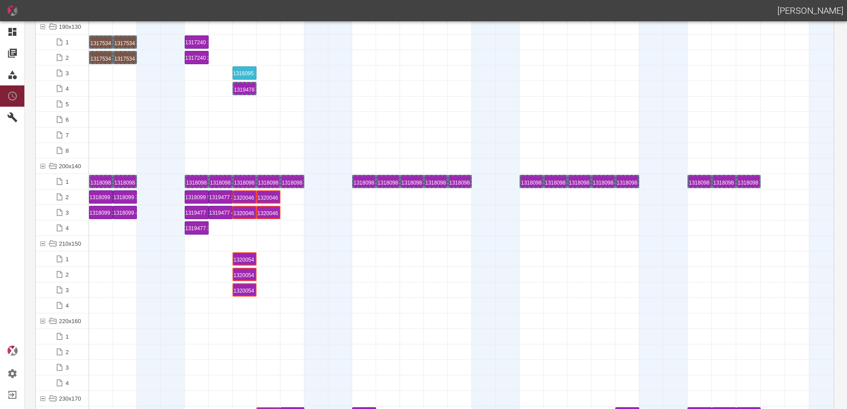
scroll to position [2436, 0]
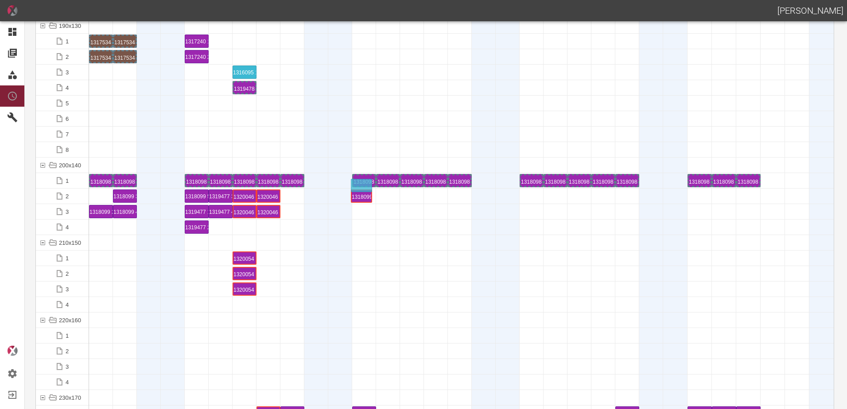
drag, startPoint x: 103, startPoint y: 197, endPoint x: 360, endPoint y: 187, distance: 257.0
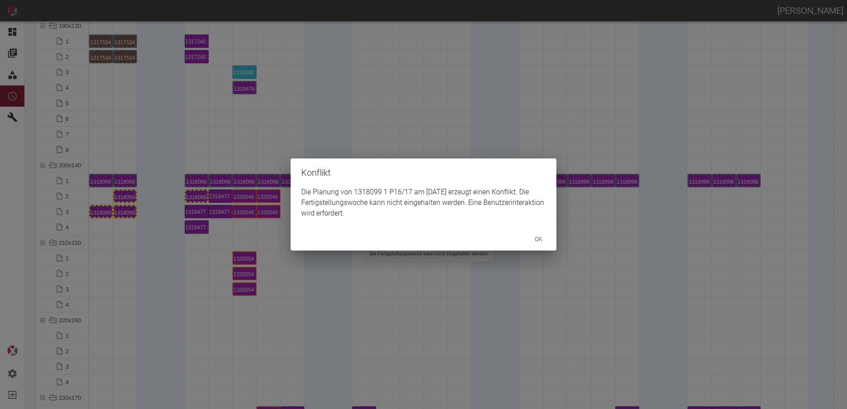
click at [100, 214] on div "Konflikt Die Planung von 1318099 1 P16/17 am [DATE] erzeugt einen Konflikt. Die…" at bounding box center [423, 204] width 847 height 409
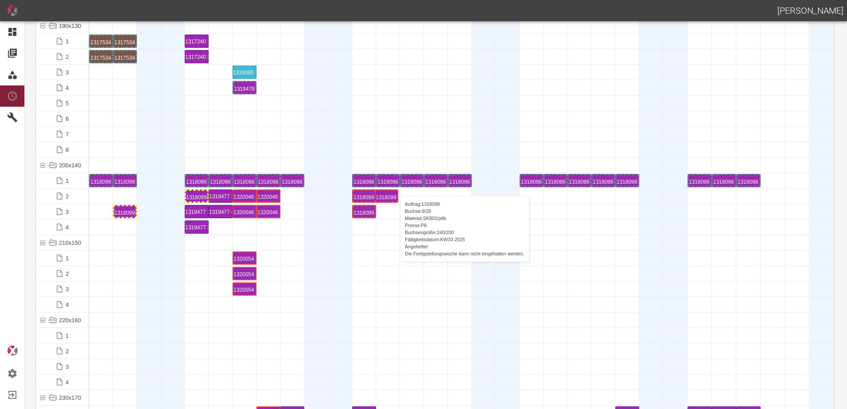
drag, startPoint x: 134, startPoint y: 198, endPoint x: 395, endPoint y: 187, distance: 261.5
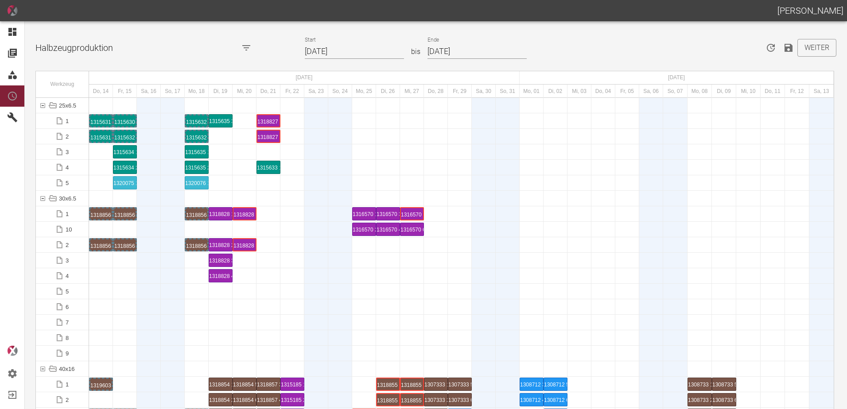
scroll to position [3631, 0]
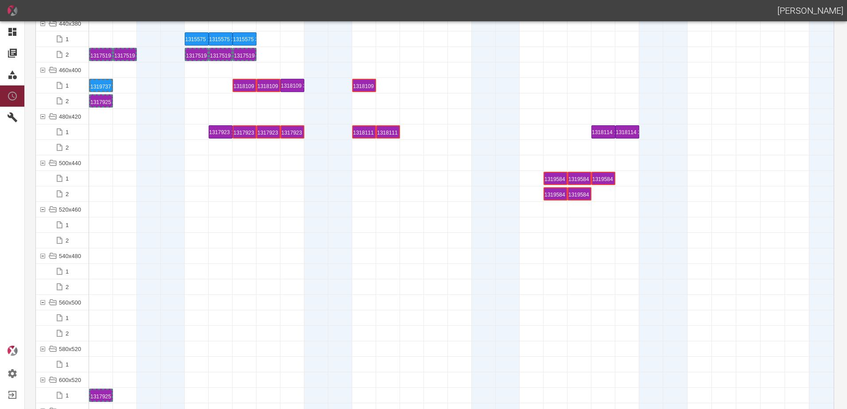
click at [219, 231] on div at bounding box center [221, 224] width 24 height 15
drag, startPoint x: 578, startPoint y: 177, endPoint x: 201, endPoint y: 174, distance: 377.3
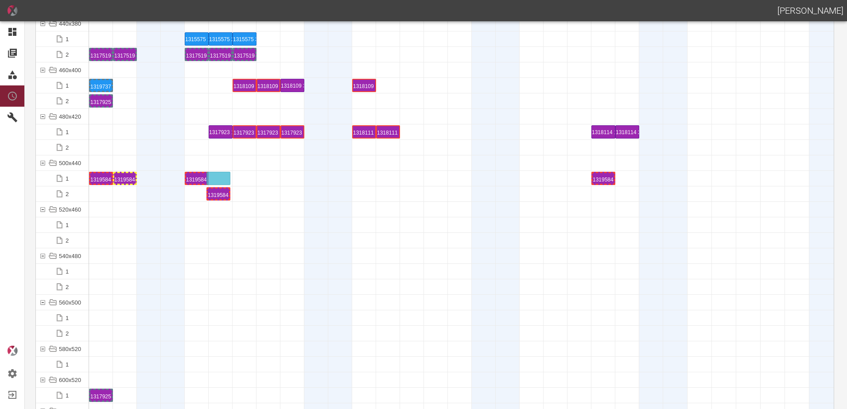
drag, startPoint x: 584, startPoint y: 194, endPoint x: 224, endPoint y: 174, distance: 360.2
drag, startPoint x: 599, startPoint y: 181, endPoint x: 238, endPoint y: 174, distance: 361.0
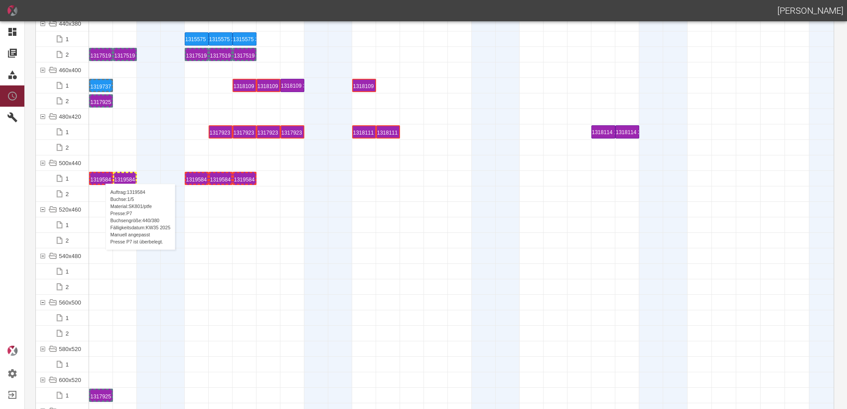
click at [101, 175] on div "1319584 1 P7" at bounding box center [100, 178] width 21 height 11
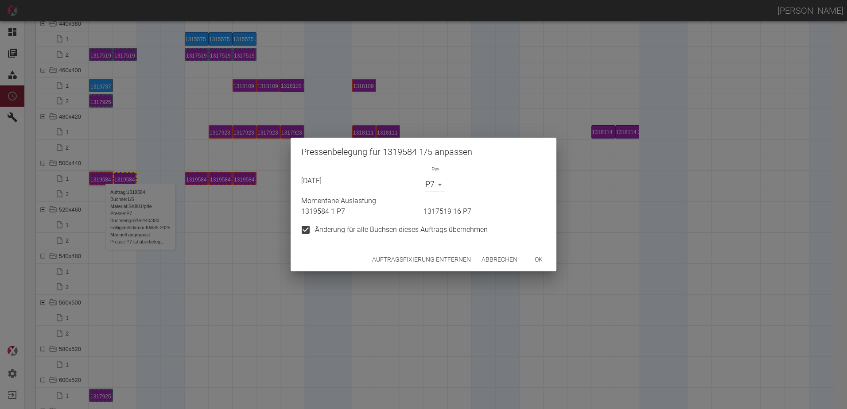
click at [434, 191] on body "[PERSON_NAME] Dashboard Aufträge Materialien Planung Maschinen Einstellungen Au…" at bounding box center [423, 204] width 847 height 409
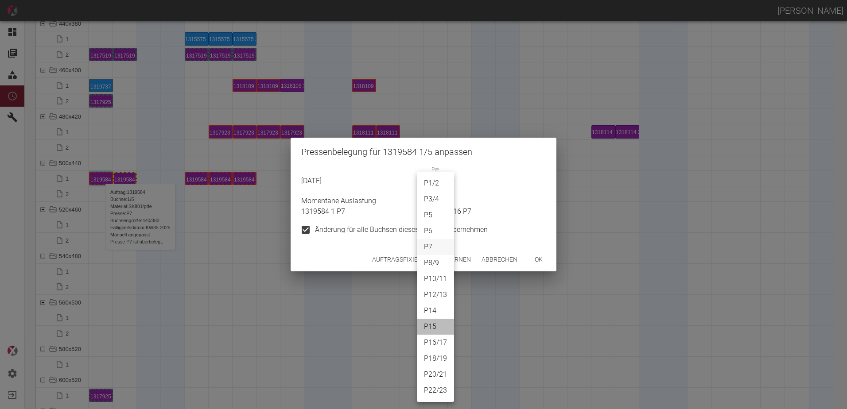
click at [433, 328] on li "P15" at bounding box center [435, 327] width 37 height 16
type input "P15"
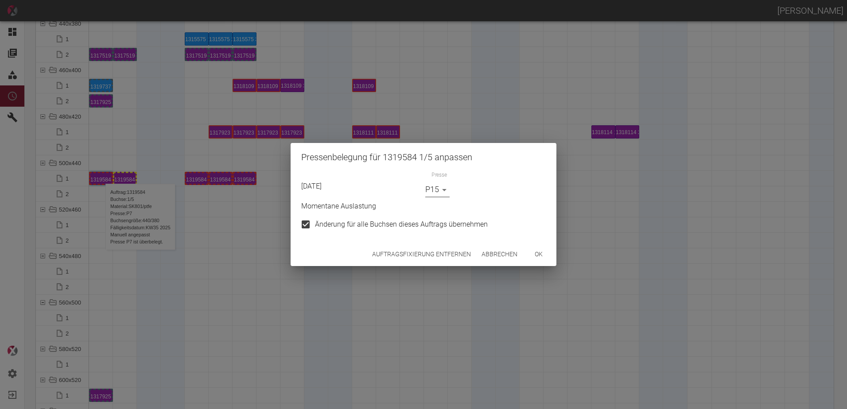
click at [531, 254] on button "ok" at bounding box center [538, 254] width 28 height 16
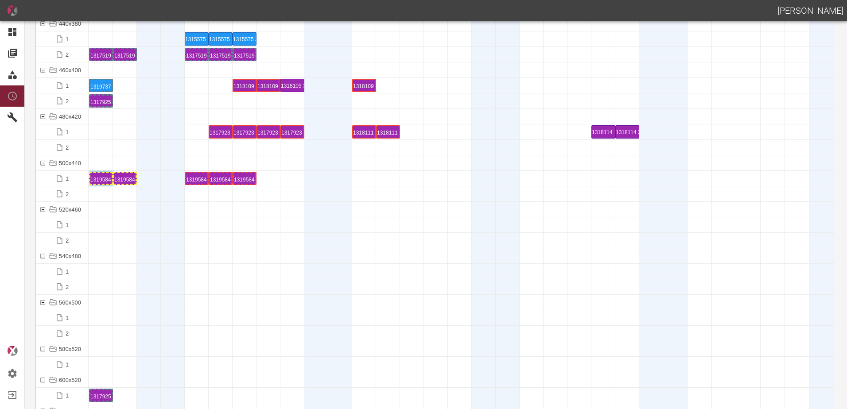
click at [133, 283] on div at bounding box center [125, 286] width 24 height 15
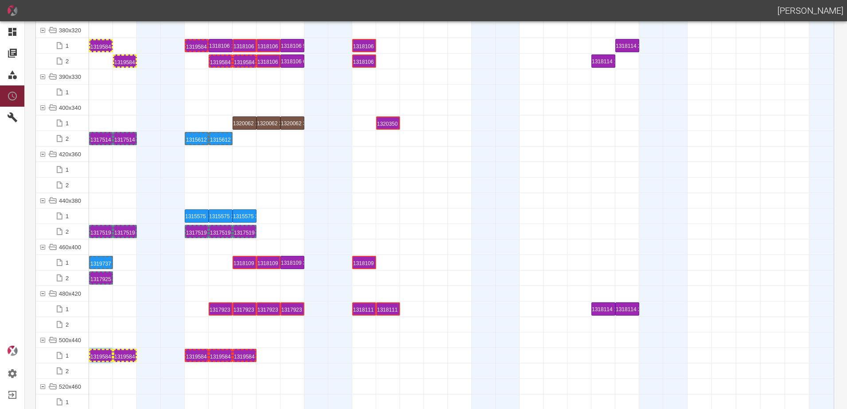
scroll to position [3366, 0]
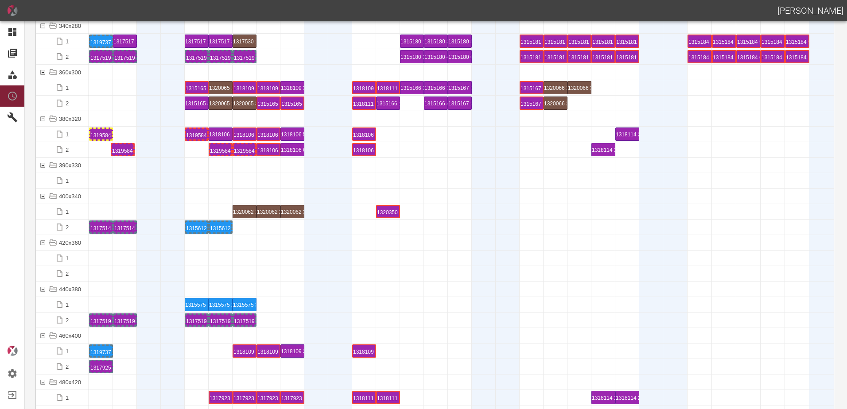
drag, startPoint x: 121, startPoint y: 147, endPoint x: 119, endPoint y: 142, distance: 5.4
drag, startPoint x: 101, startPoint y: 136, endPoint x: 102, endPoint y: 143, distance: 7.1
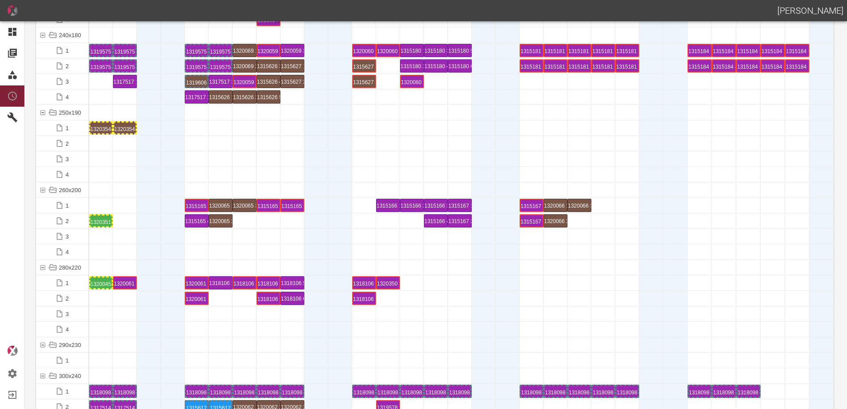
scroll to position [2790, 0]
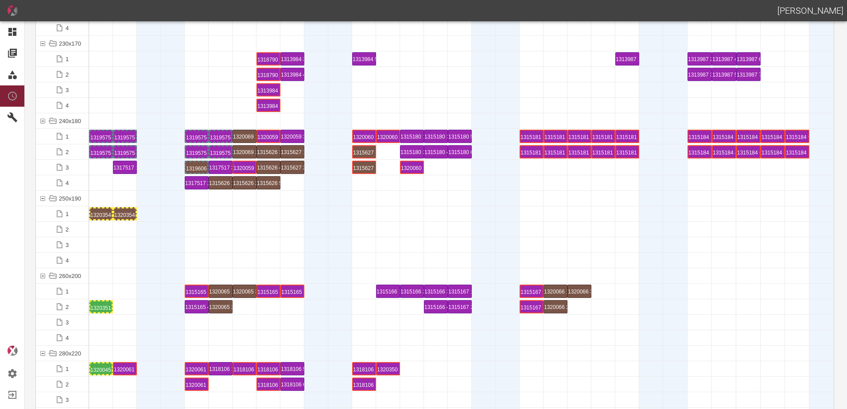
click at [223, 208] on div at bounding box center [221, 213] width 24 height 15
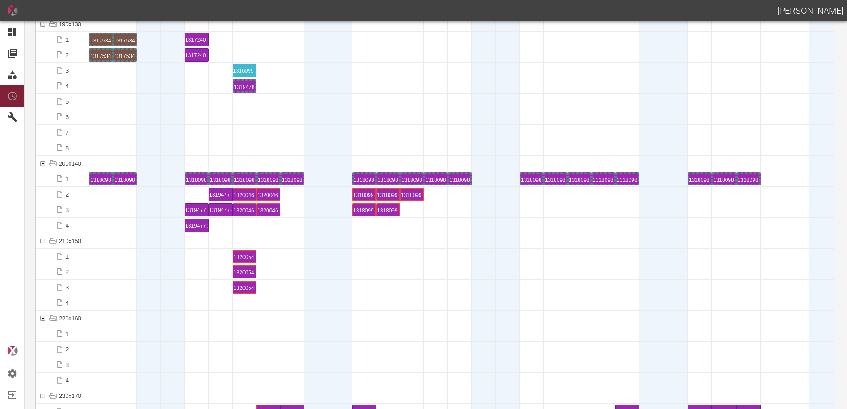
scroll to position [2436, 0]
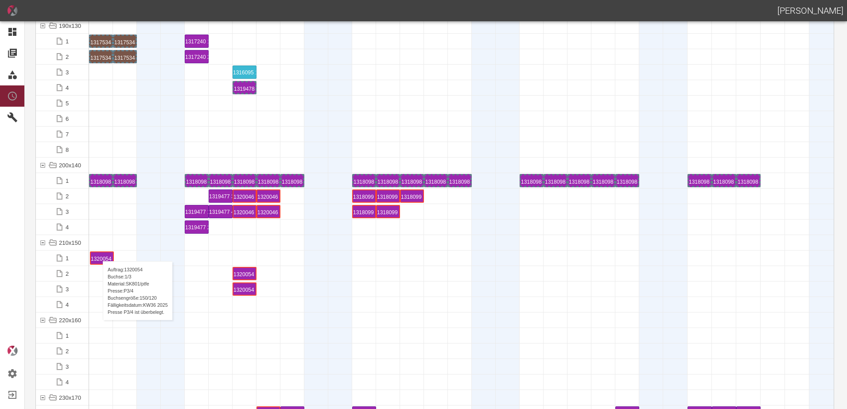
drag, startPoint x: 240, startPoint y: 258, endPoint x: 99, endPoint y: 252, distance: 141.8
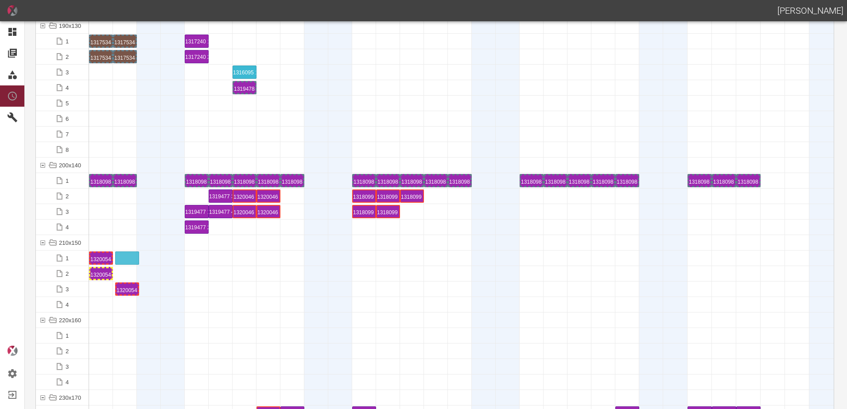
drag, startPoint x: 250, startPoint y: 288, endPoint x: 135, endPoint y: 254, distance: 120.2
click at [104, 252] on div "1320054 1 P[DATE]" at bounding box center [101, 258] width 24 height 13
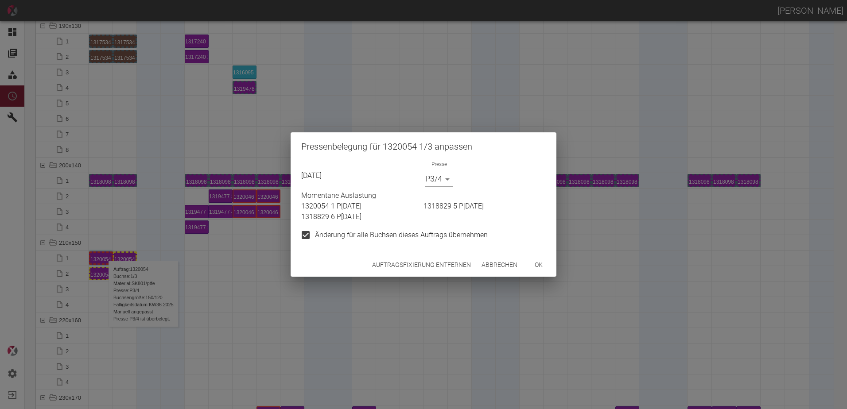
click at [442, 182] on body "[PERSON_NAME] Dashboard Aufträge Materialien Planung Maschinen Einstellungen Au…" at bounding box center [423, 204] width 847 height 409
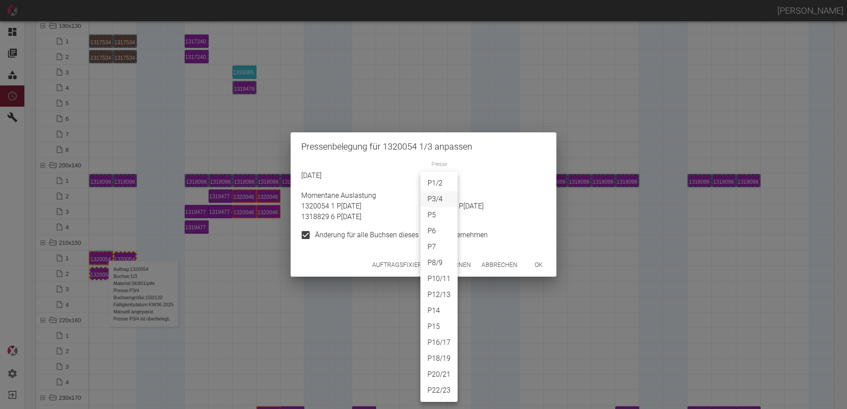
click at [443, 394] on li "P22/23" at bounding box center [438, 391] width 37 height 16
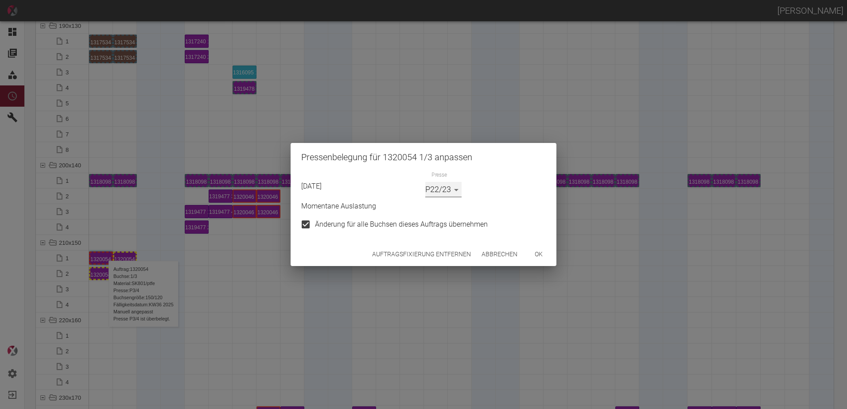
type input "P22/23"
click at [533, 259] on button "ok" at bounding box center [538, 254] width 28 height 16
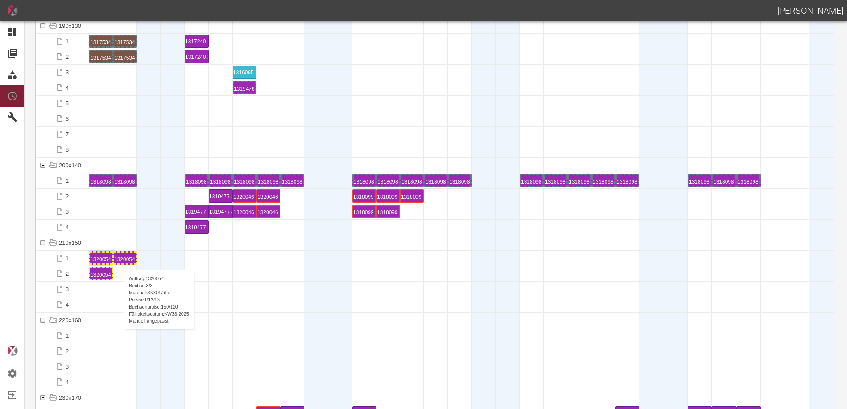
click at [120, 261] on div "1320054 3 P[DATE]" at bounding box center [124, 258] width 21 height 11
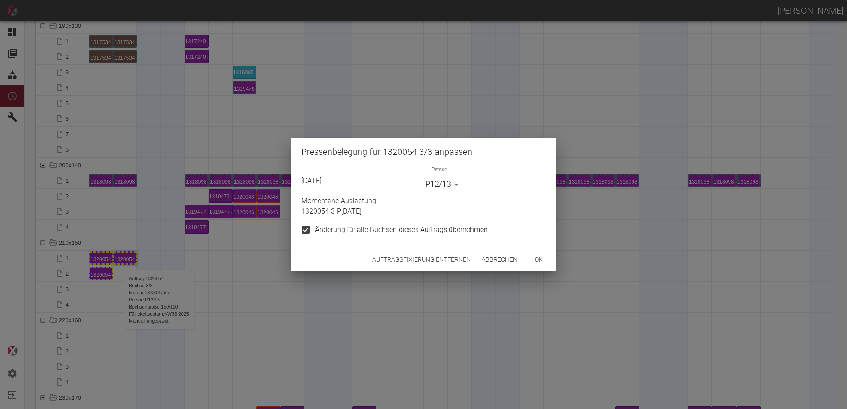
click at [443, 193] on div "Momentane Auslastung 1320054 3 P12/13" at bounding box center [422, 204] width 248 height 25
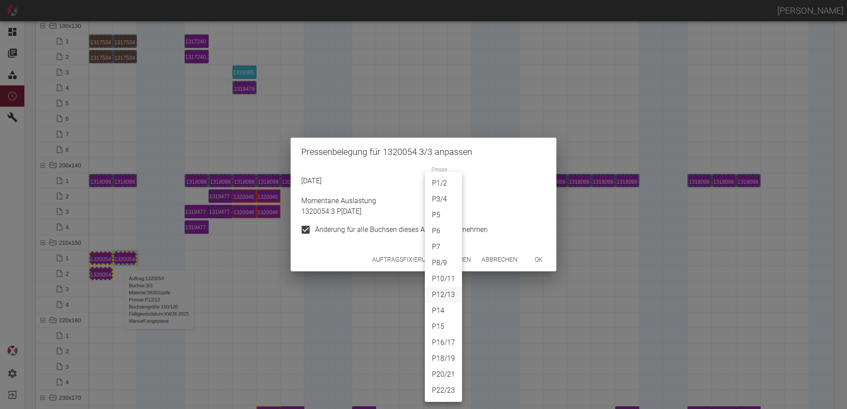
click at [442, 191] on body "[PERSON_NAME] Dashboard Aufträge Materialien Planung Maschinen Einstellungen Au…" at bounding box center [423, 204] width 847 height 409
click at [438, 390] on li "P22/23" at bounding box center [443, 391] width 37 height 16
type input "P22/23"
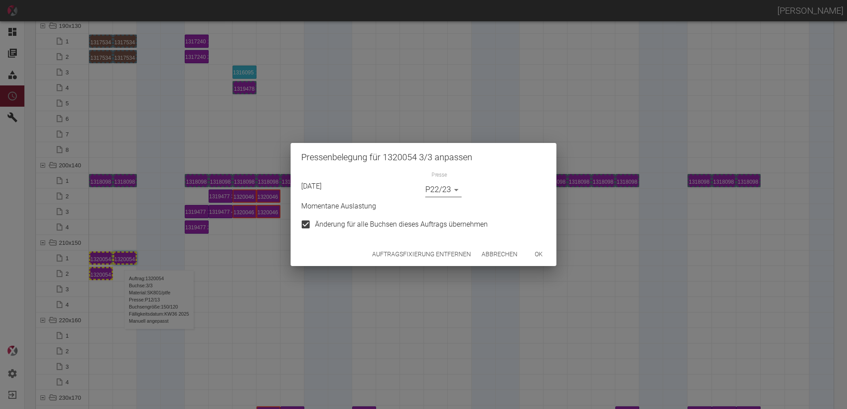
click at [538, 248] on button "ok" at bounding box center [538, 254] width 28 height 16
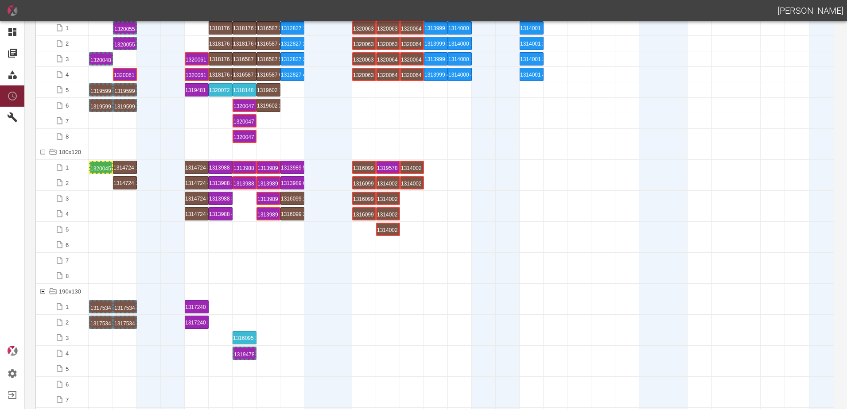
scroll to position [1948, 0]
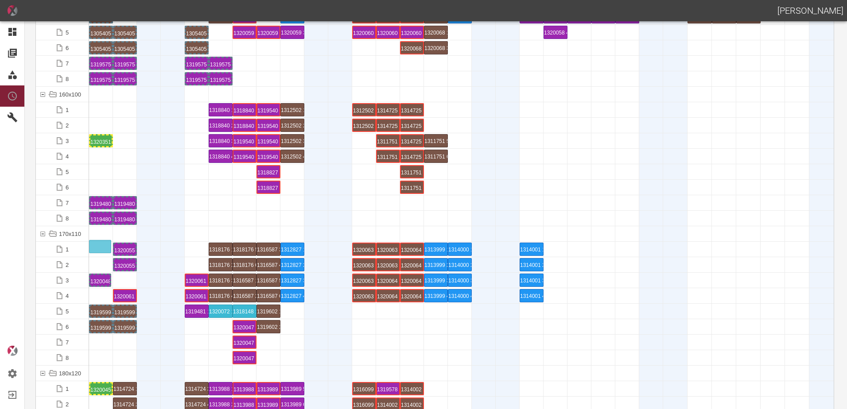
drag, startPoint x: 100, startPoint y: 278, endPoint x: 98, endPoint y: 241, distance: 36.4
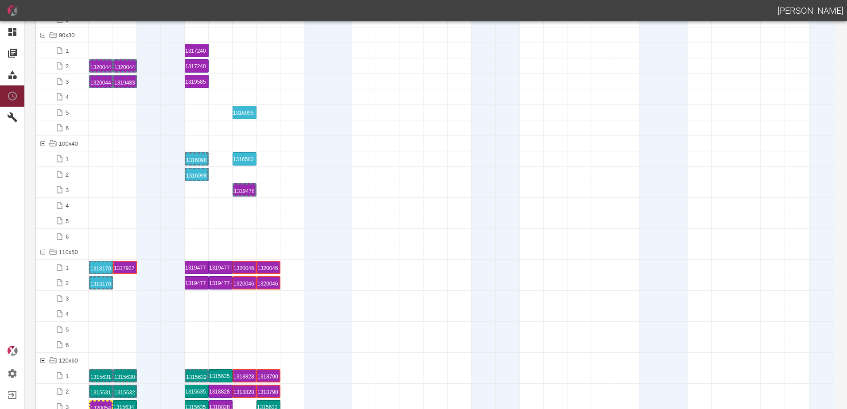
scroll to position [1151, 0]
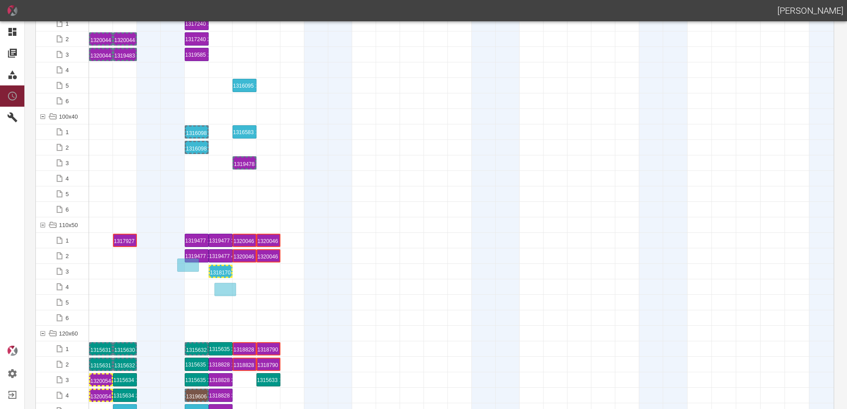
drag, startPoint x: 97, startPoint y: 259, endPoint x: 227, endPoint y: 285, distance: 132.3
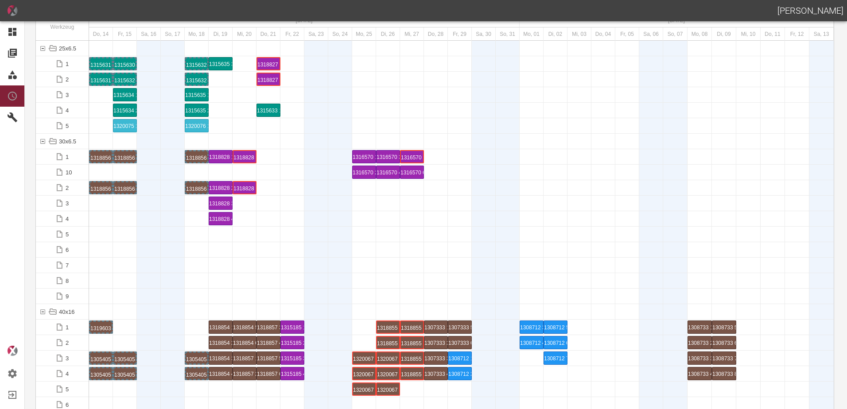
scroll to position [0, 0]
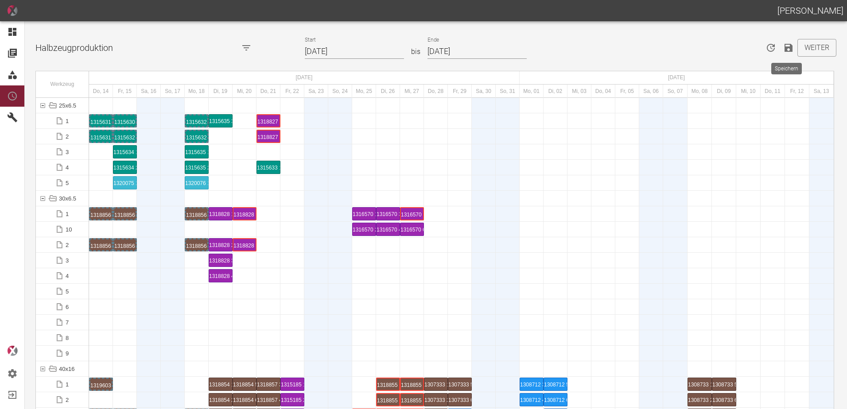
click at [787, 50] on icon "Speichern" at bounding box center [788, 48] width 11 height 11
click at [829, 50] on button "Weiter" at bounding box center [816, 48] width 39 height 18
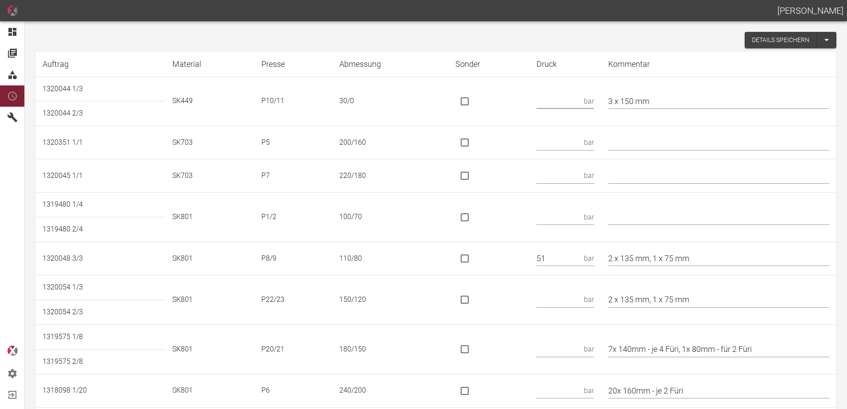
click at [569, 102] on input "text" at bounding box center [558, 100] width 44 height 15
type input "15"
click at [619, 101] on input "3 x 150 mm" at bounding box center [718, 100] width 221 height 15
type input "* 3 x 150 mm"
click at [580, 141] on input "text" at bounding box center [558, 142] width 44 height 15
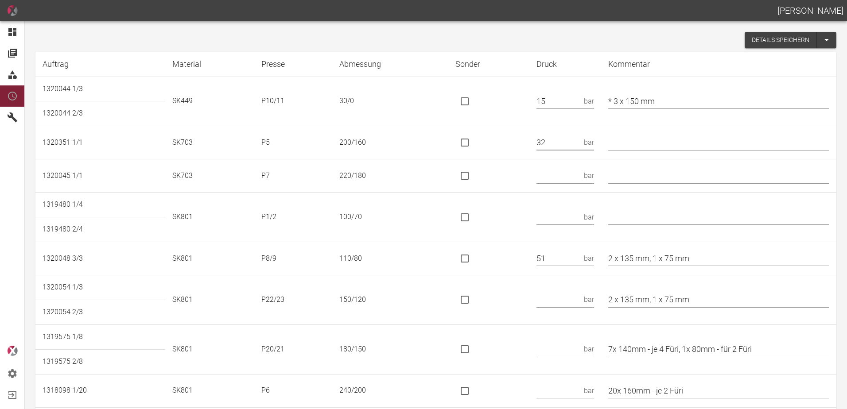
type input "32"
click at [572, 176] on input "text" at bounding box center [558, 175] width 44 height 15
type input "35"
click at [565, 216] on input "text" at bounding box center [558, 216] width 44 height 15
type input "45"
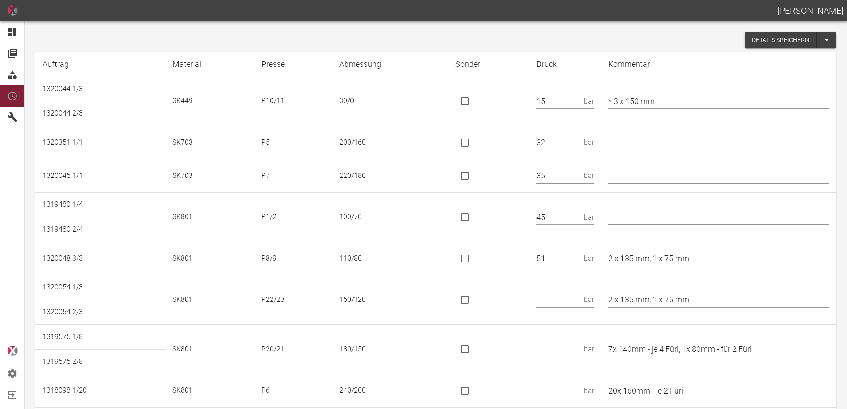
click at [620, 259] on input "2 x 135 mm, 1 x 75 mm" at bounding box center [718, 258] width 221 height 15
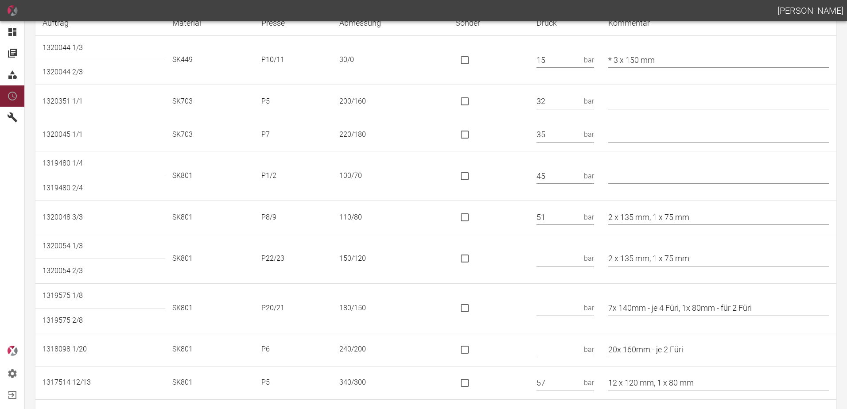
scroll to position [40, 0]
click at [620, 218] on input "2 x 135 mm, 1 x 75 mm" at bounding box center [718, 218] width 221 height 15
type input "* 2 x 135 mm, 1 x 75 mm"
click at [562, 259] on input "text" at bounding box center [558, 259] width 44 height 15
type input "96 KN"
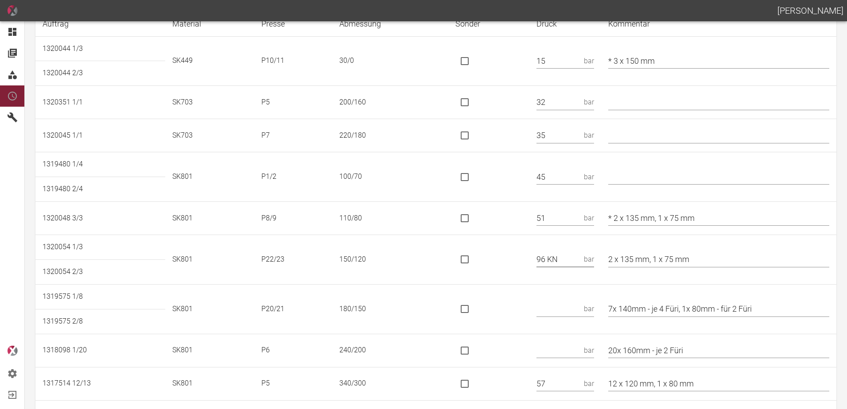
click at [474, 264] on input "is socket special" at bounding box center [464, 259] width 19 height 19
checkbox input "true"
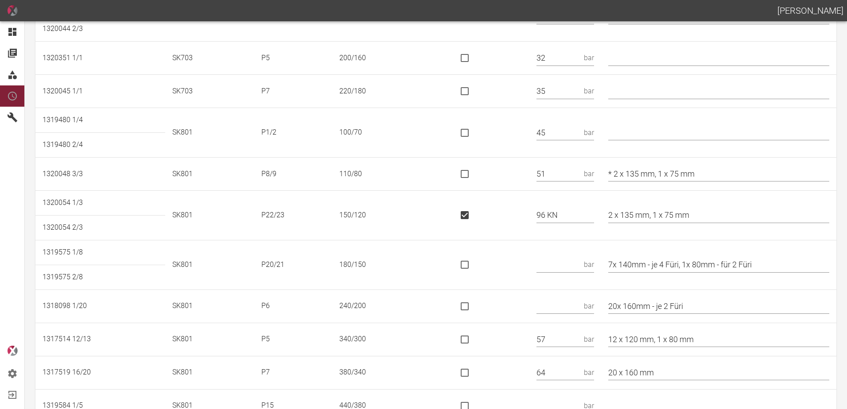
scroll to position [129, 0]
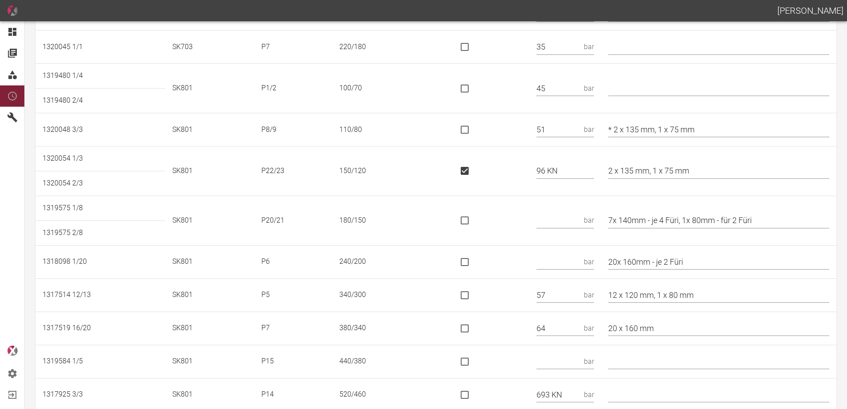
click at [564, 216] on input "text" at bounding box center [558, 220] width 44 height 15
type input "117 KN"
click at [469, 218] on input "is socket special" at bounding box center [464, 220] width 19 height 19
checkbox input "true"
drag, startPoint x: 690, startPoint y: 219, endPoint x: 658, endPoint y: 227, distance: 32.8
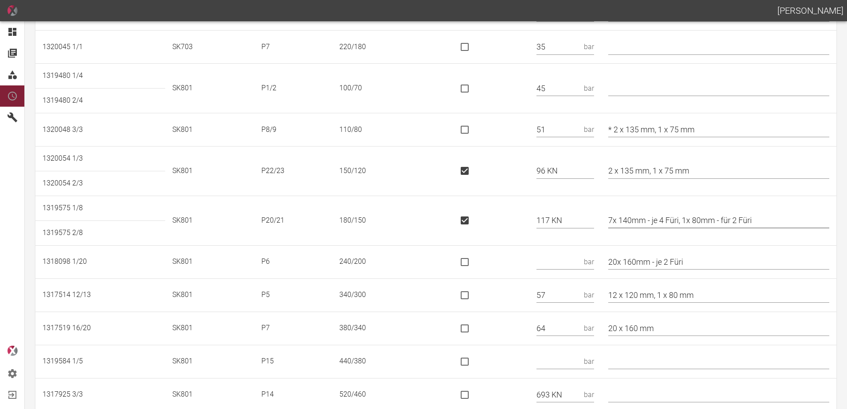
click at [658, 227] on input "7x 140mm - je 4 Füri, 1x 80mm - für 2 Füri" at bounding box center [718, 220] width 221 height 15
drag, startPoint x: 733, startPoint y: 217, endPoint x: 696, endPoint y: 219, distance: 37.7
click at [696, 219] on input "7x 140mm, 1x 80mm - für 2 Füri" at bounding box center [718, 220] width 221 height 15
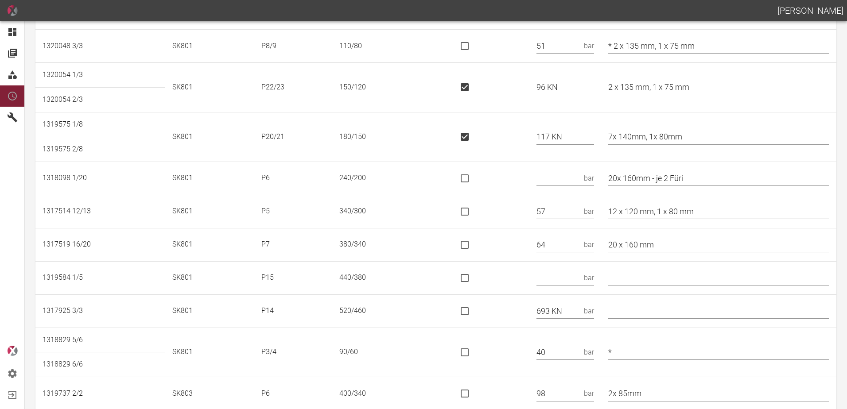
scroll to position [217, 0]
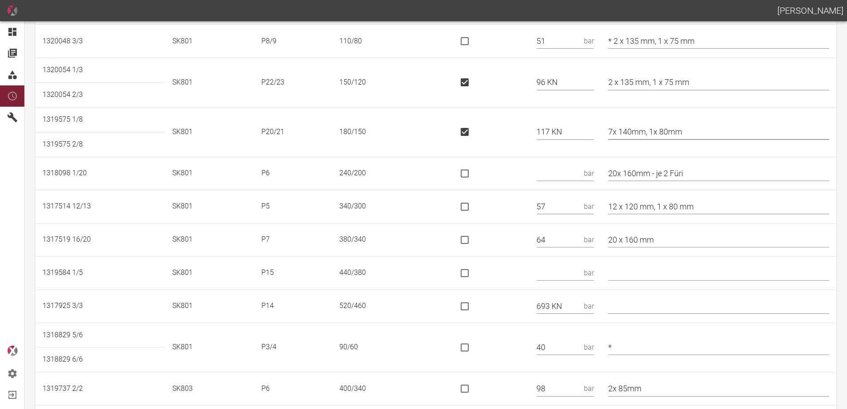
type input "7x 140mm, 1x 80mm"
click at [563, 169] on input "text" at bounding box center [558, 173] width 44 height 15
type input "39"
drag, startPoint x: 690, startPoint y: 171, endPoint x: 662, endPoint y: 173, distance: 28.0
click at [662, 173] on input "20x 160mm - je 2 Füri" at bounding box center [718, 173] width 221 height 15
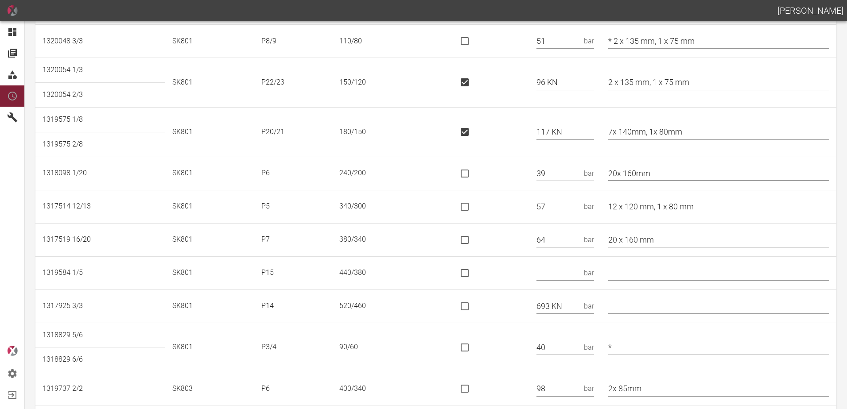
type input "20x 160mm"
click at [620, 206] on input "12 x 120 mm, 1 x 80 mm" at bounding box center [718, 206] width 221 height 15
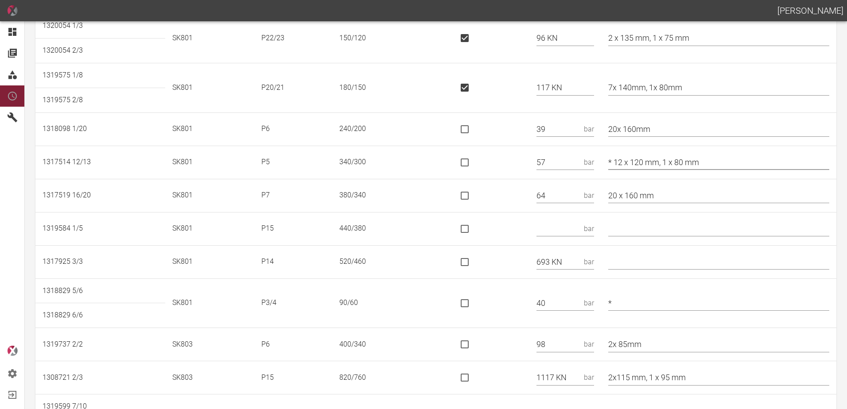
type input "* 12 x 120 mm, 1 x 80 mm"
click at [579, 220] on td "bar" at bounding box center [565, 228] width 72 height 33
click at [572, 227] on input "text" at bounding box center [558, 228] width 44 height 15
type input "580 KN"
click at [474, 232] on input "is socket special" at bounding box center [464, 229] width 19 height 19
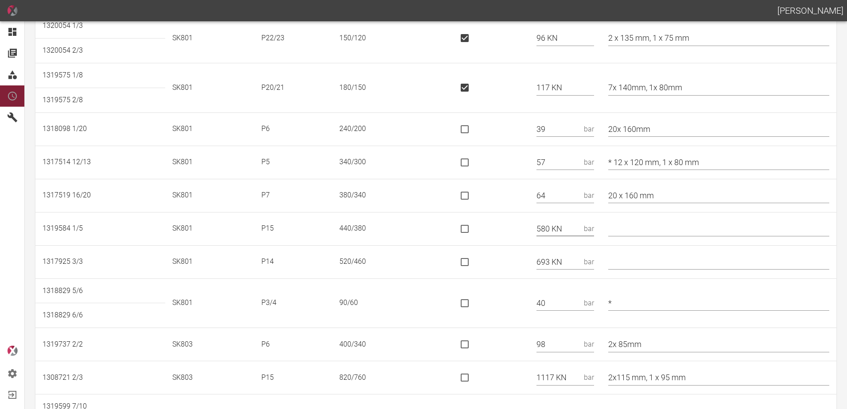
checkbox input "true"
click at [470, 259] on input "is socket special" at bounding box center [464, 262] width 19 height 19
checkbox input "true"
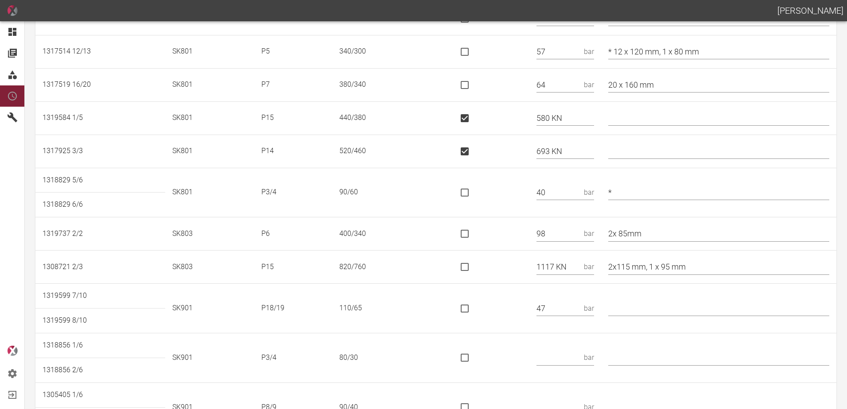
scroll to position [395, 0]
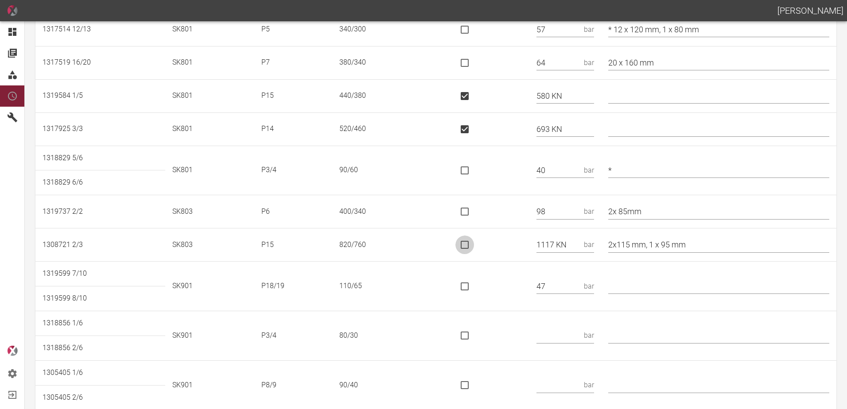
click at [472, 248] on input "is socket special" at bounding box center [464, 245] width 19 height 19
checkbox input "true"
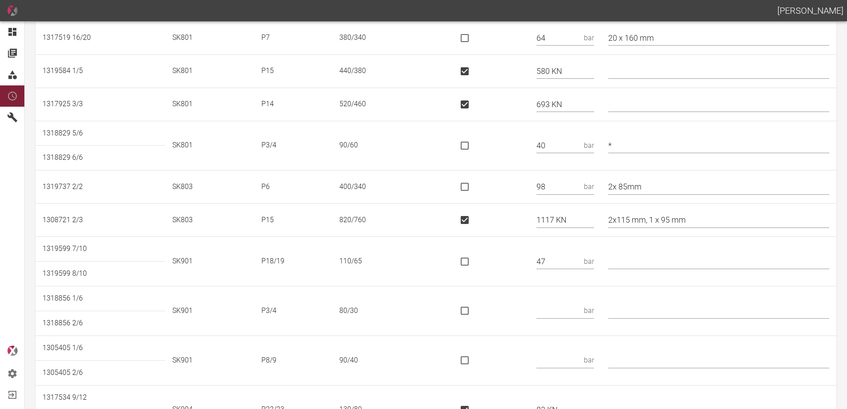
scroll to position [439, 0]
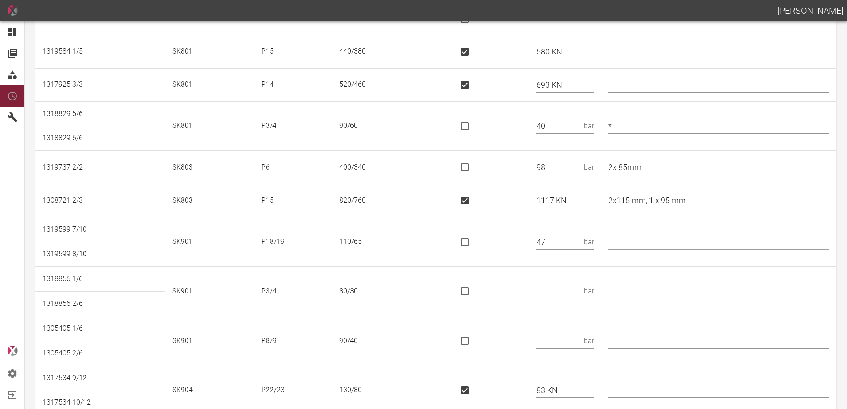
click at [639, 236] on input "text" at bounding box center [718, 241] width 221 height 15
type input "*"
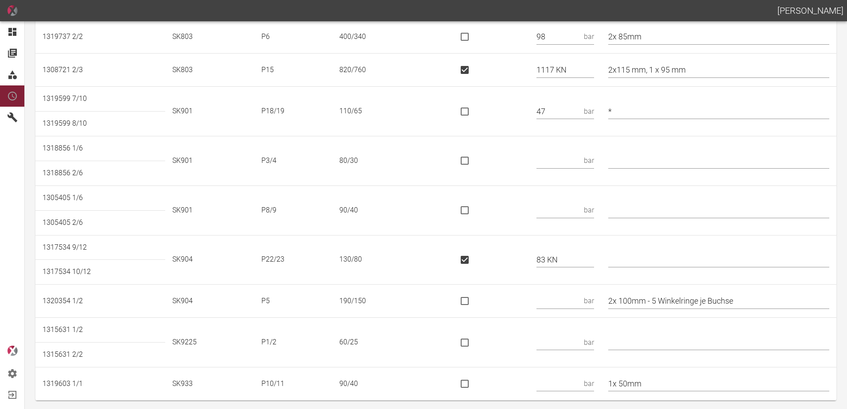
scroll to position [572, 0]
click at [565, 166] on input "text" at bounding box center [558, 158] width 44 height 15
type input "33"
click at [554, 204] on input "text" at bounding box center [558, 208] width 44 height 15
type input "38"
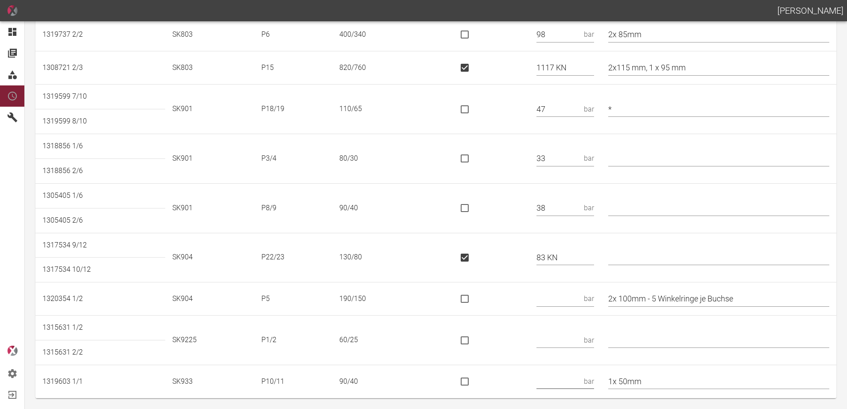
click at [570, 380] on input "text" at bounding box center [558, 381] width 44 height 15
type input "38"
click at [671, 376] on input "1x 50mm" at bounding box center [718, 381] width 221 height 15
type input "1x 50mm - Ofen 2 - Haltezeit 240 Min"
click at [552, 295] on input "text" at bounding box center [558, 298] width 44 height 15
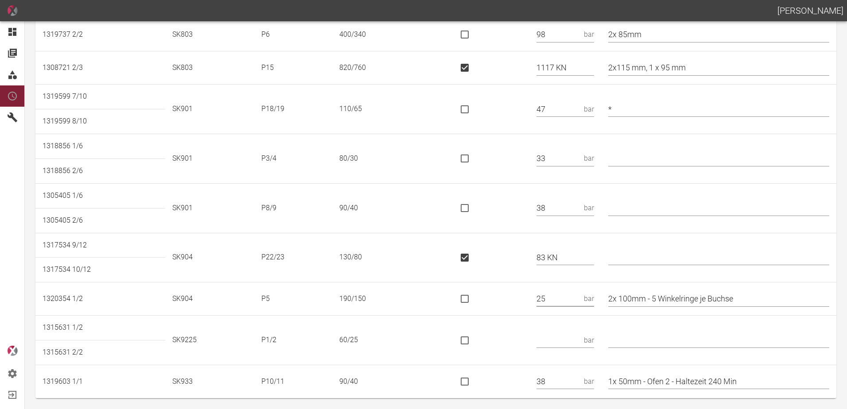
type input "25"
drag, startPoint x: 687, startPoint y: 301, endPoint x: 660, endPoint y: 306, distance: 27.8
click at [659, 305] on input "2x 100mm - 5 Winkelringe je Buchse" at bounding box center [718, 298] width 221 height 15
type input "2x 100mm"
click at [571, 333] on input "text" at bounding box center [558, 340] width 44 height 15
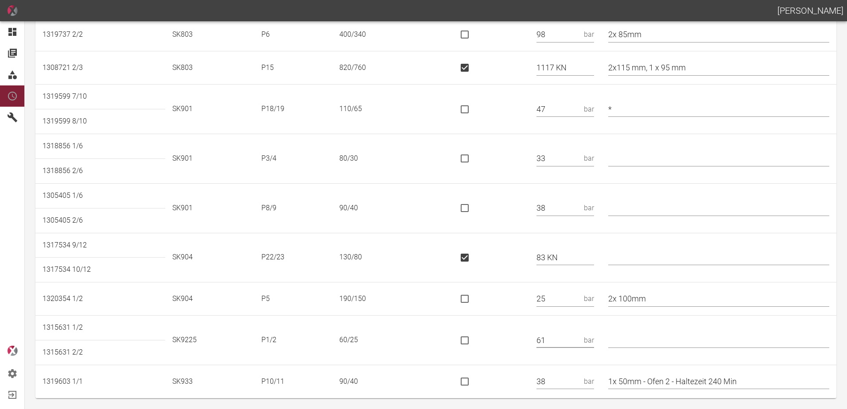
type input "61"
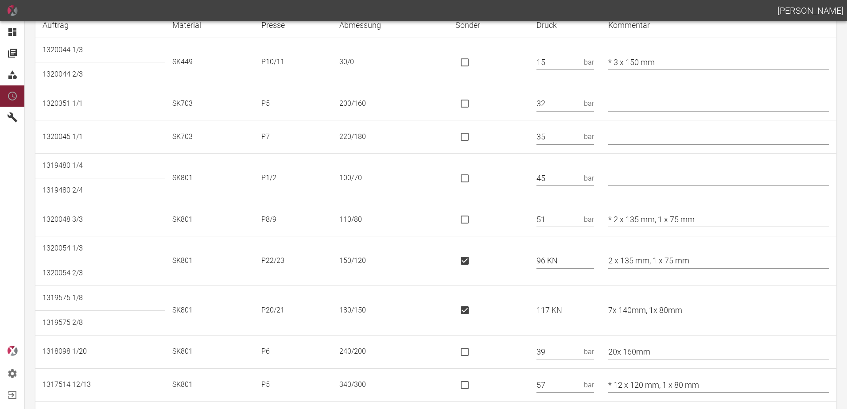
scroll to position [0, 0]
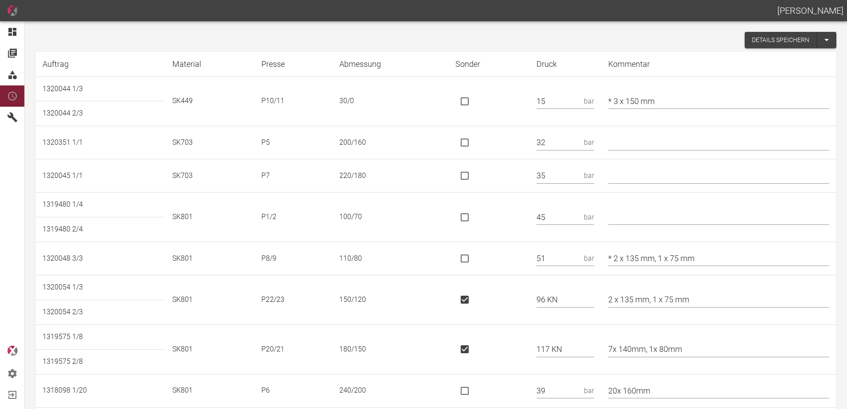
type input "HPV - Biaxial"
click at [753, 44] on button "Details speichern" at bounding box center [780, 40] width 72 height 16
